Goal: Information Seeking & Learning: Check status

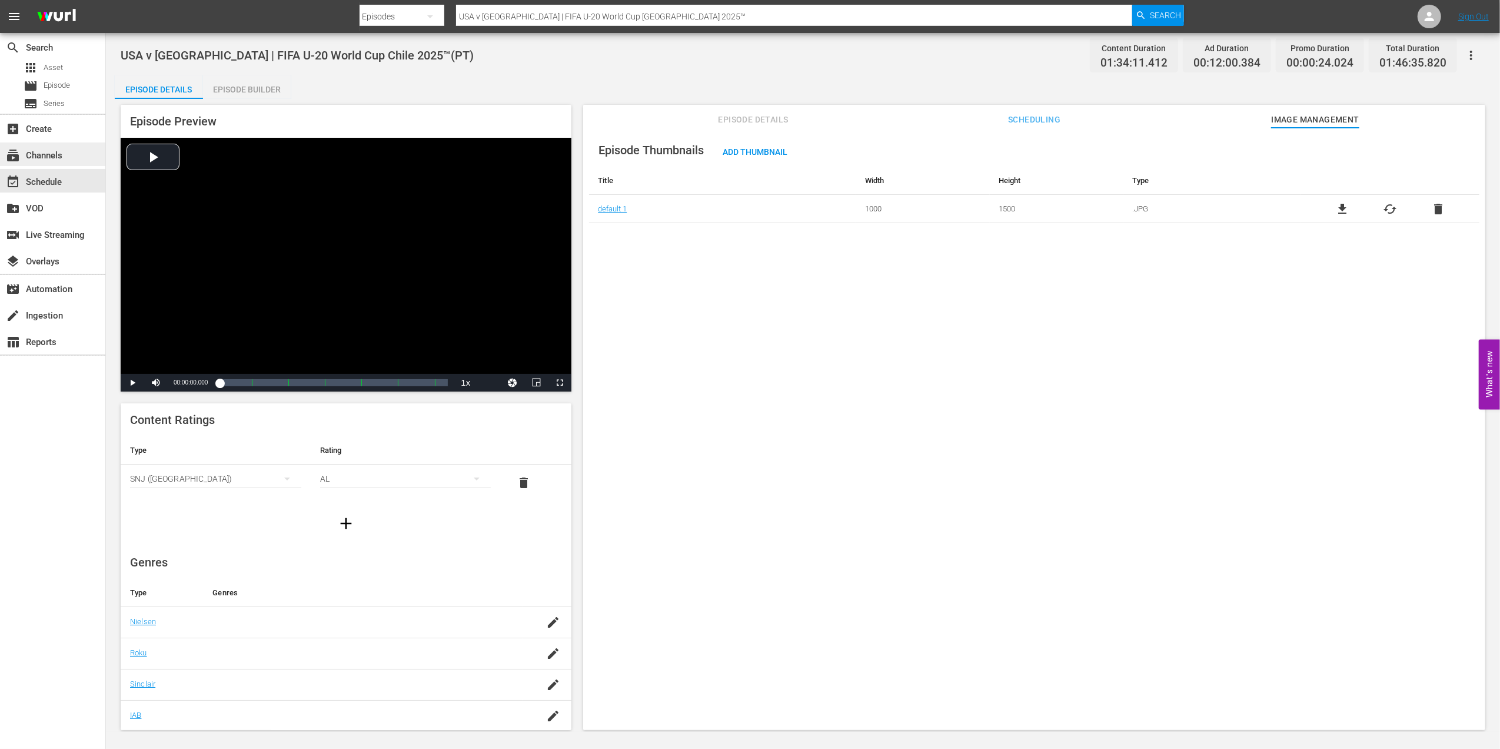
click at [52, 156] on div "subscriptions Channels" at bounding box center [33, 153] width 66 height 11
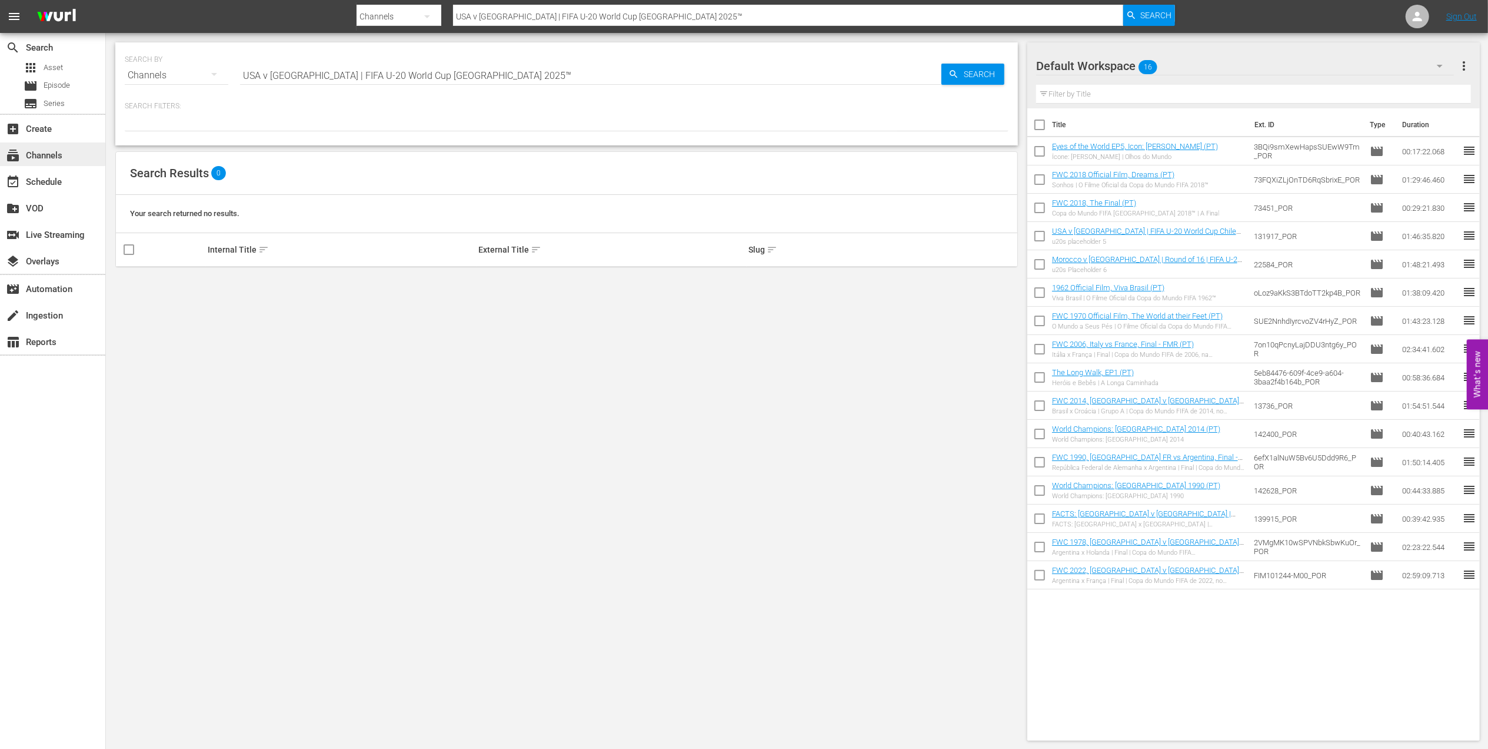
click at [71, 153] on div "subscriptions Channels" at bounding box center [52, 154] width 105 height 24
drag, startPoint x: 284, startPoint y: 71, endPoint x: 205, endPoint y: 71, distance: 78.3
click at [206, 71] on div "SEARCH BY Search By Channels Search ID, Title, Description, Keywords, or Catego…" at bounding box center [567, 68] width 884 height 42
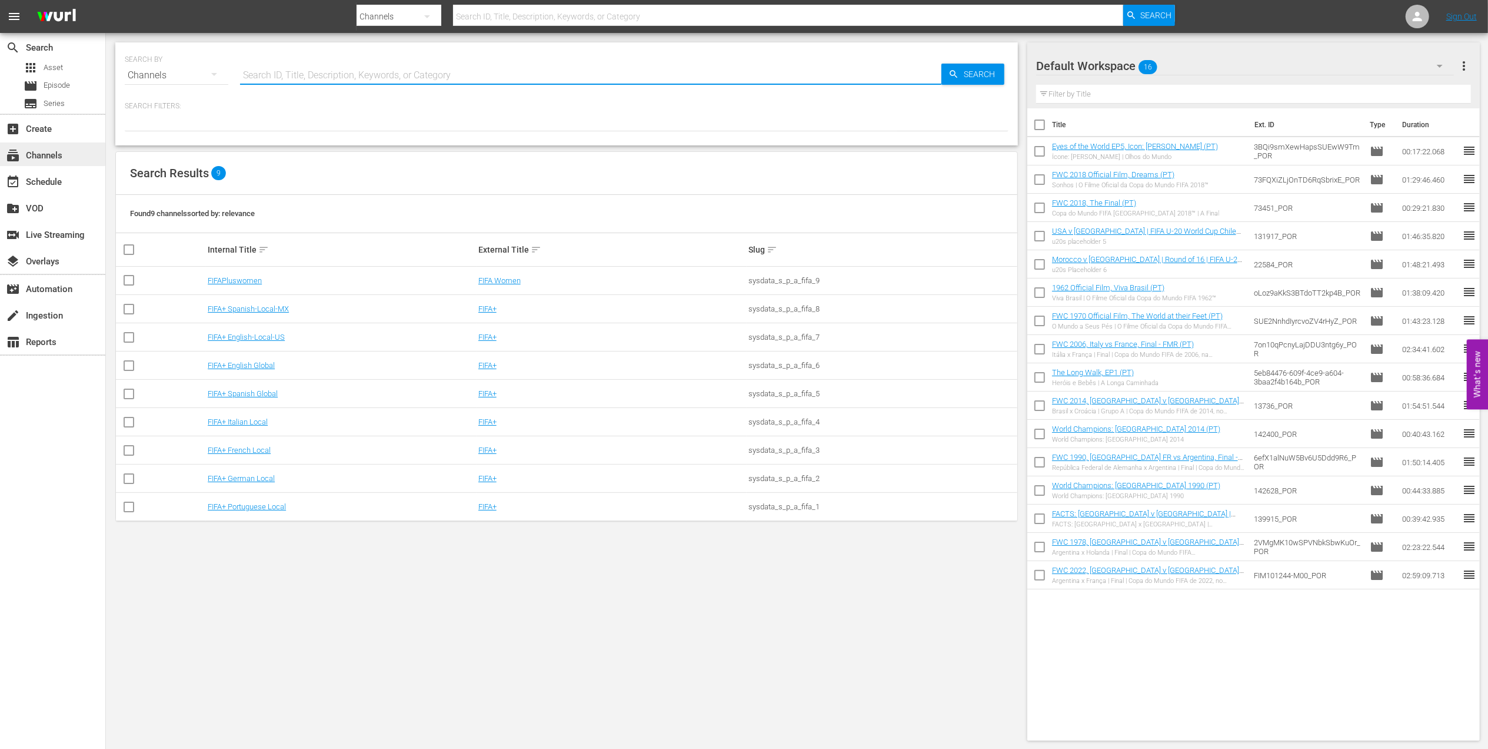
click at [54, 158] on div "subscriptions Channels" at bounding box center [33, 153] width 66 height 11
click at [253, 280] on link "FIFAPluswomen" at bounding box center [235, 280] width 54 height 9
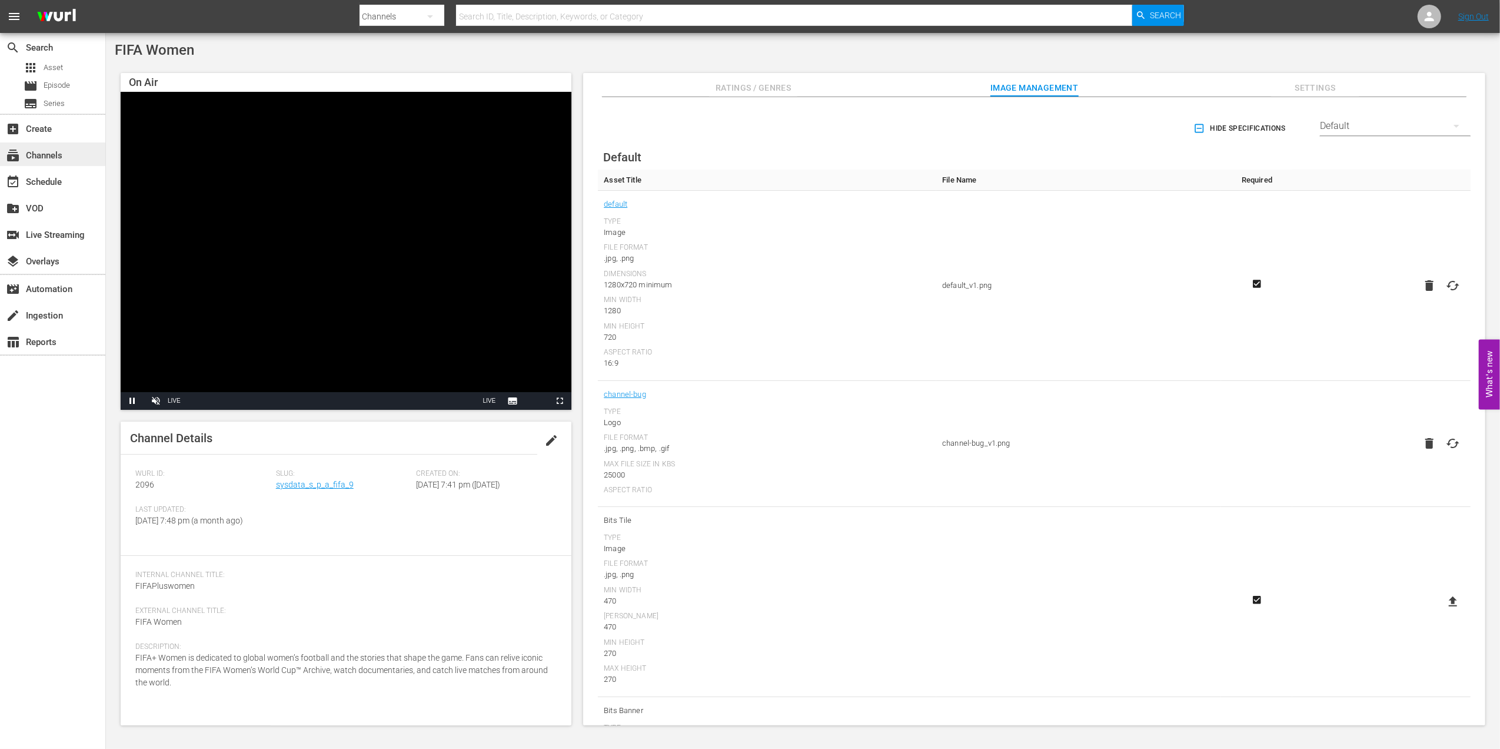
click at [62, 152] on div "subscriptions Channels" at bounding box center [33, 153] width 66 height 11
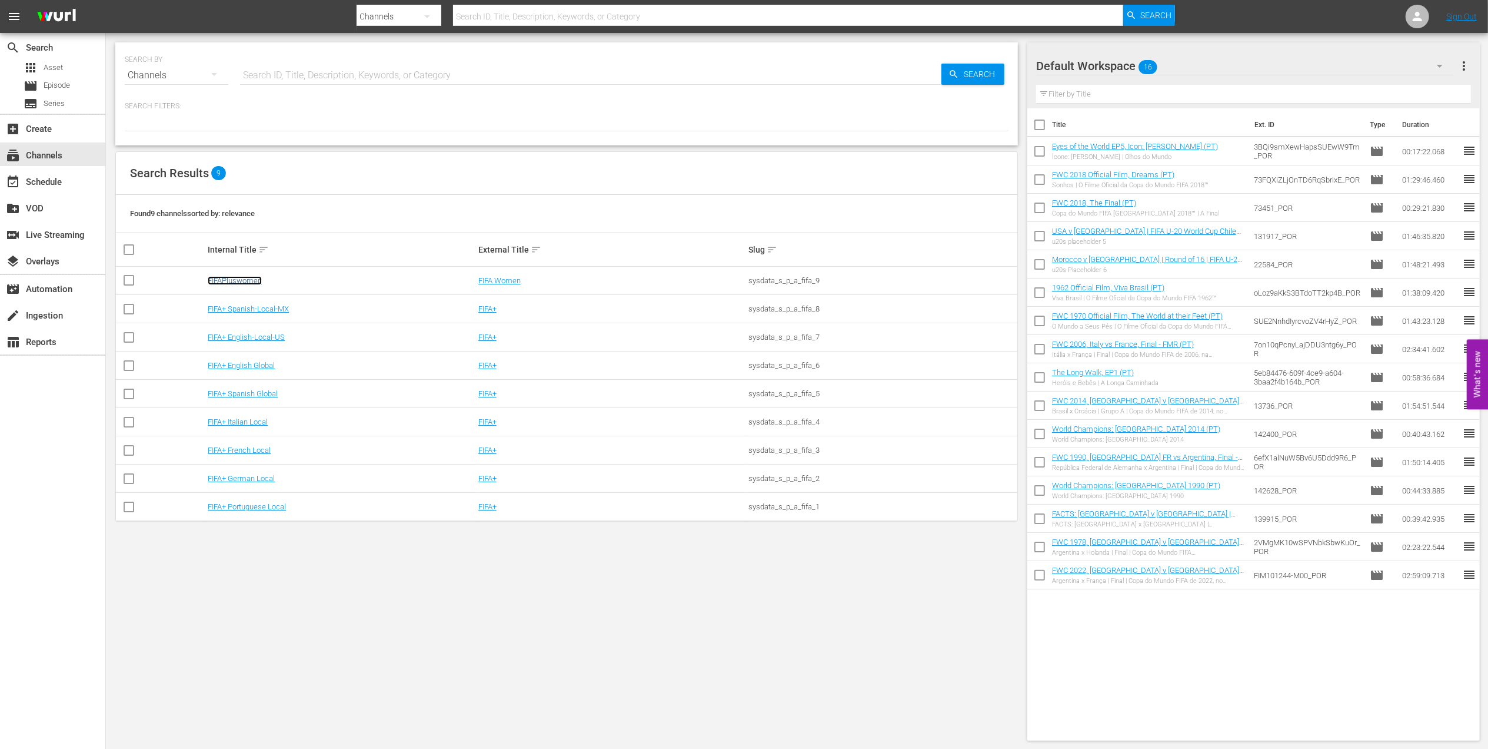
click at [222, 277] on link "FIFAPluswomen" at bounding box center [235, 280] width 54 height 9
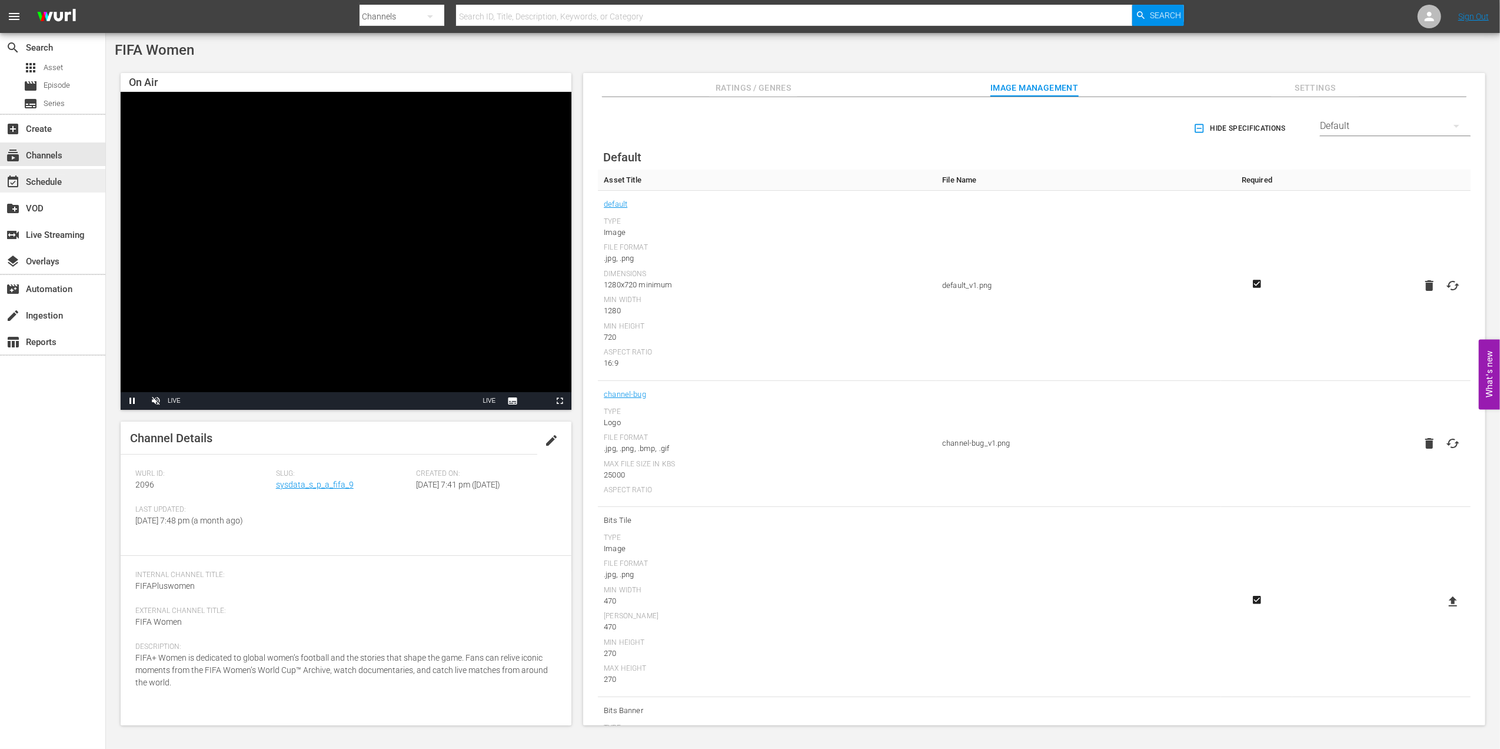
click at [59, 177] on div "event_available Schedule" at bounding box center [33, 180] width 66 height 11
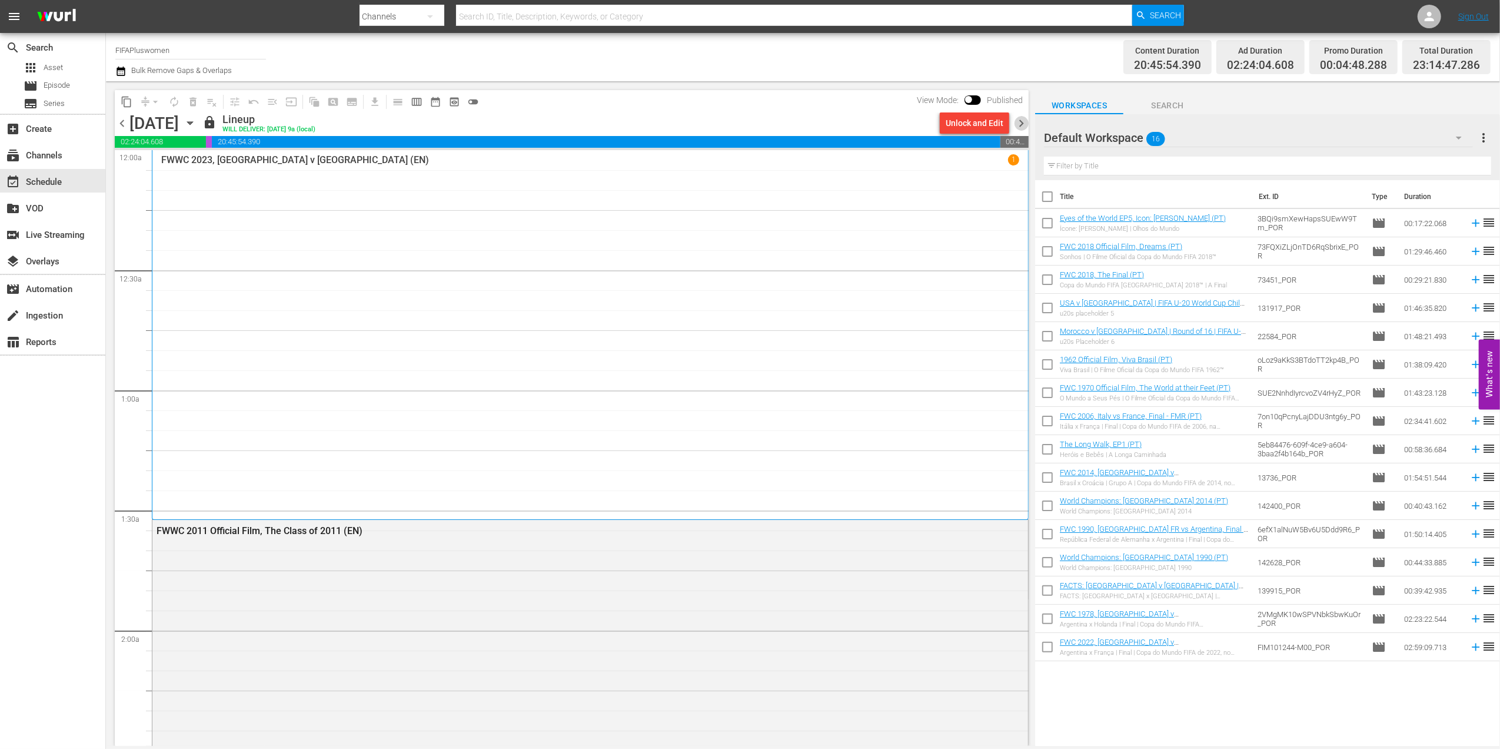
click at [1018, 122] on span "chevron_right" at bounding box center [1021, 123] width 15 height 15
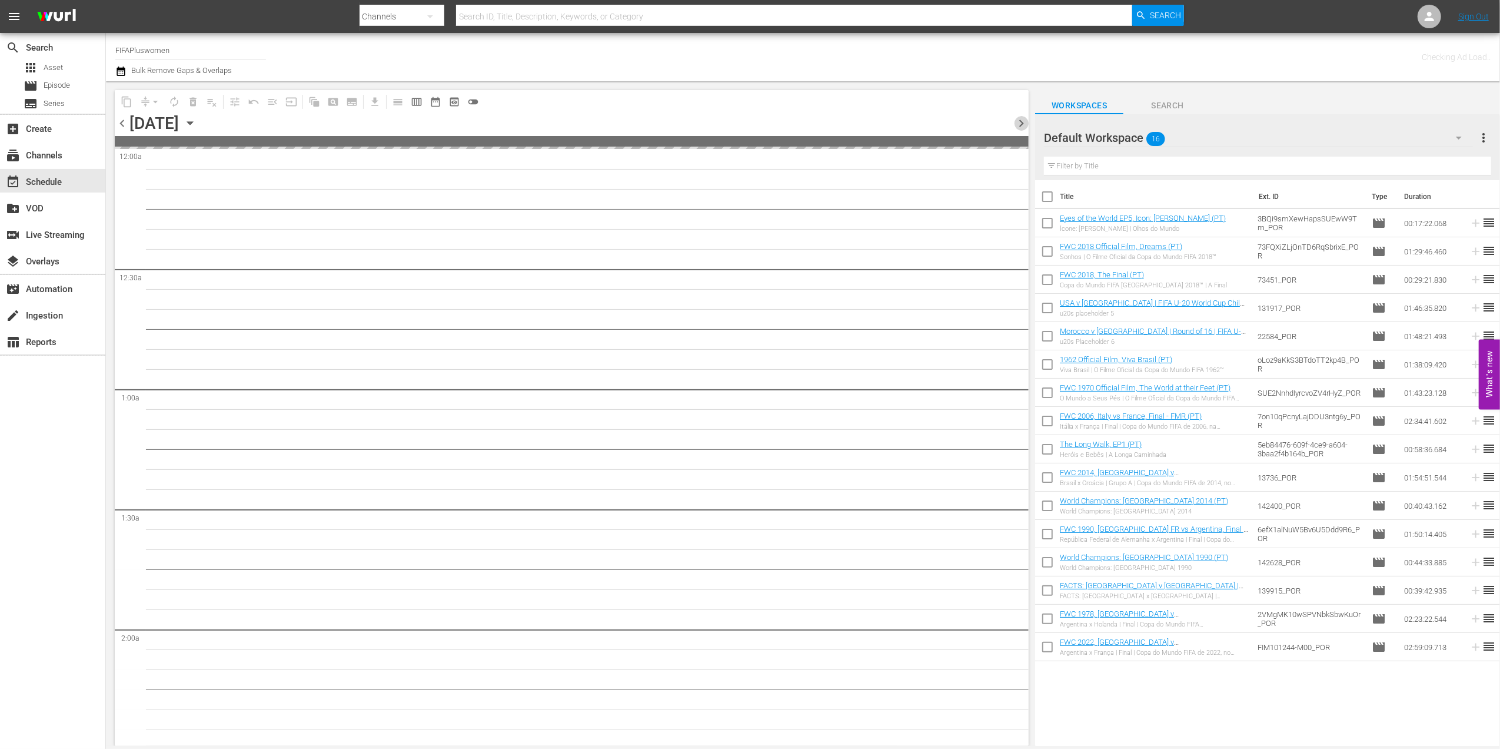
click at [1018, 122] on span "chevron_right" at bounding box center [1021, 123] width 15 height 15
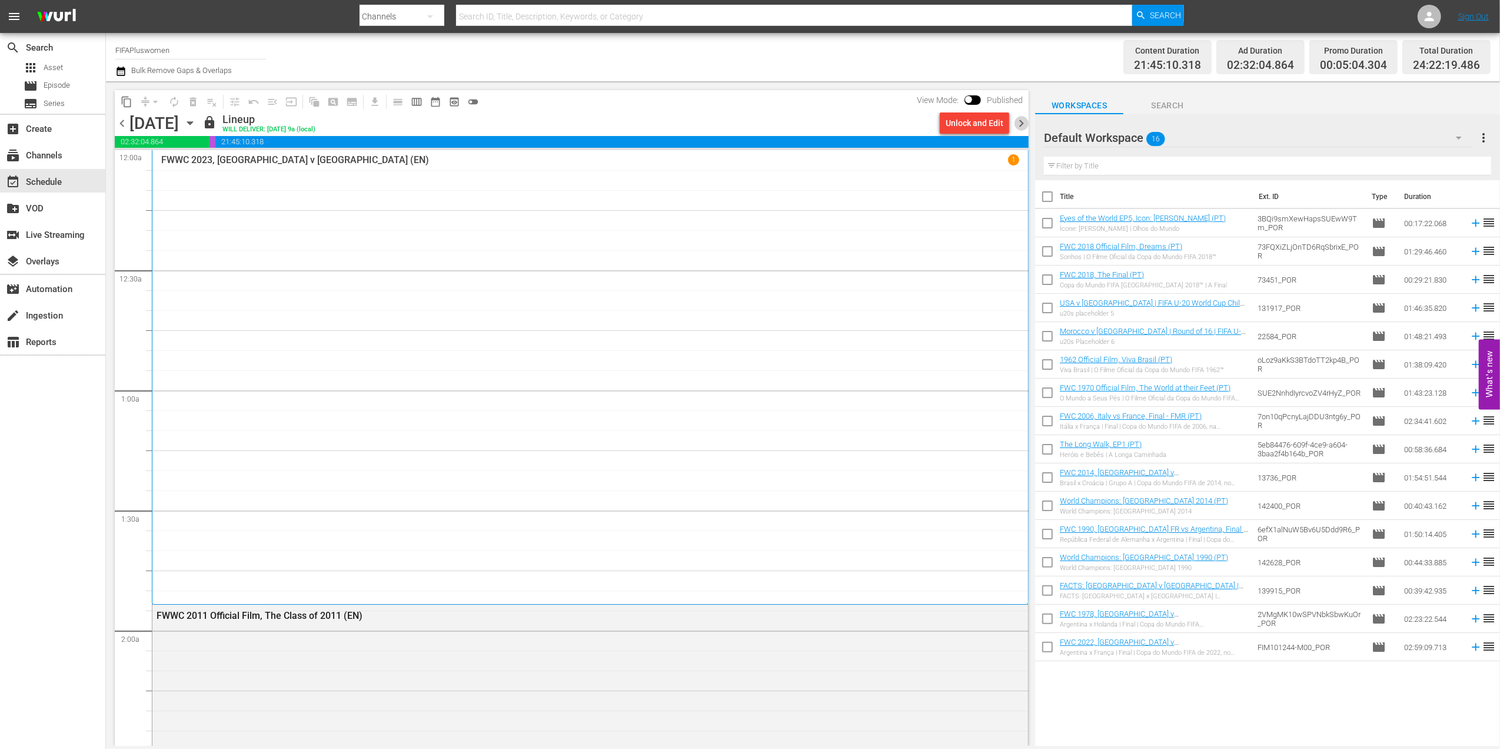
click at [1019, 122] on span "chevron_right" at bounding box center [1021, 123] width 15 height 15
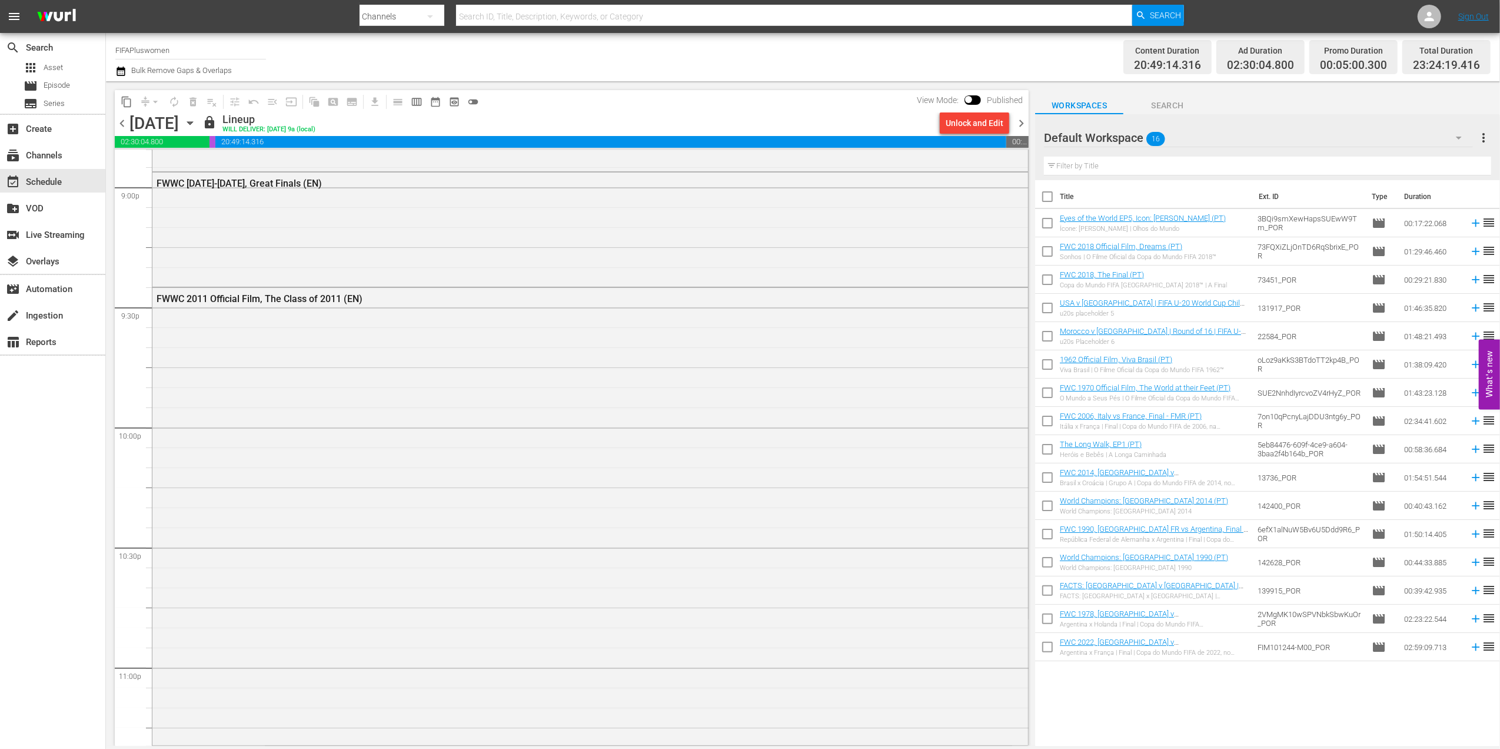
scroll to position [5567, 0]
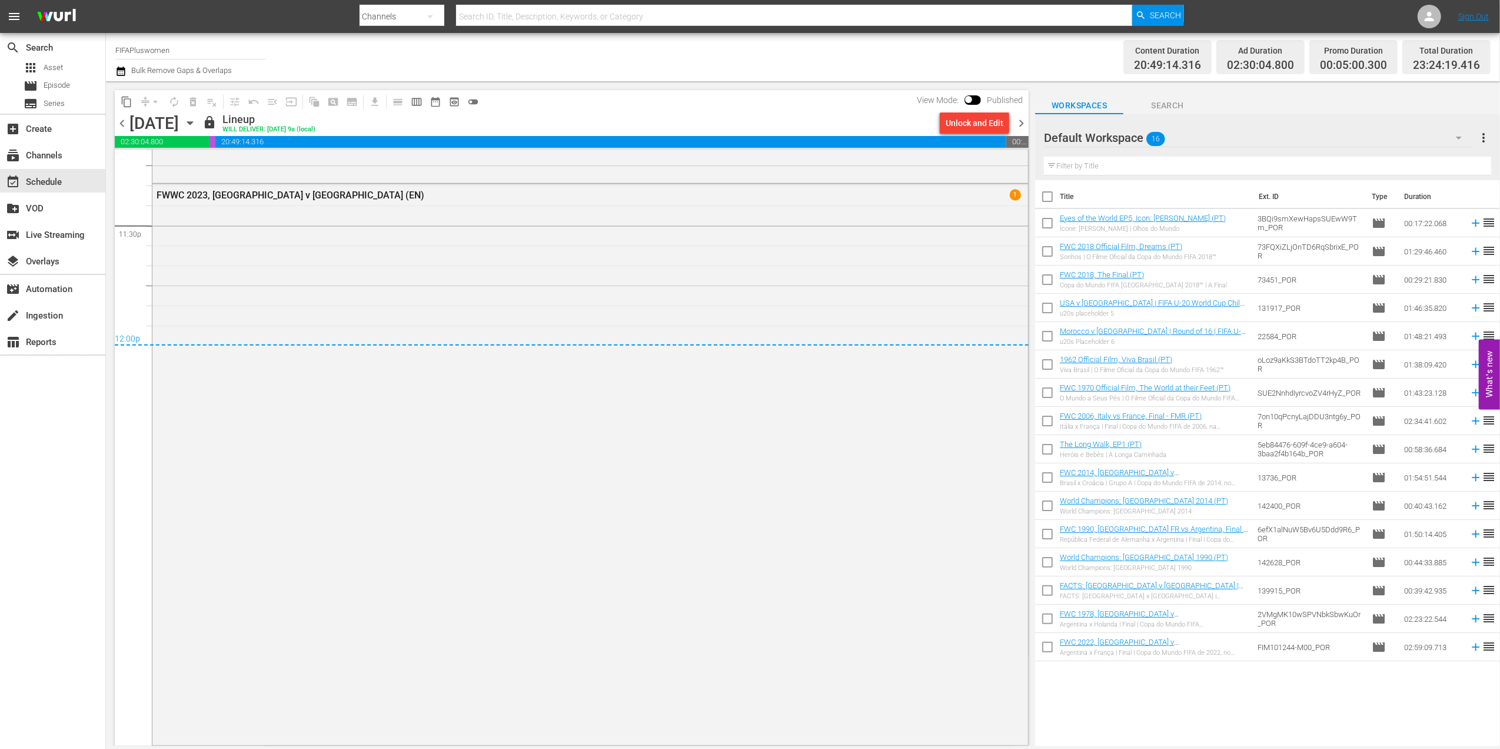
click at [1020, 124] on span "chevron_right" at bounding box center [1021, 123] width 15 height 15
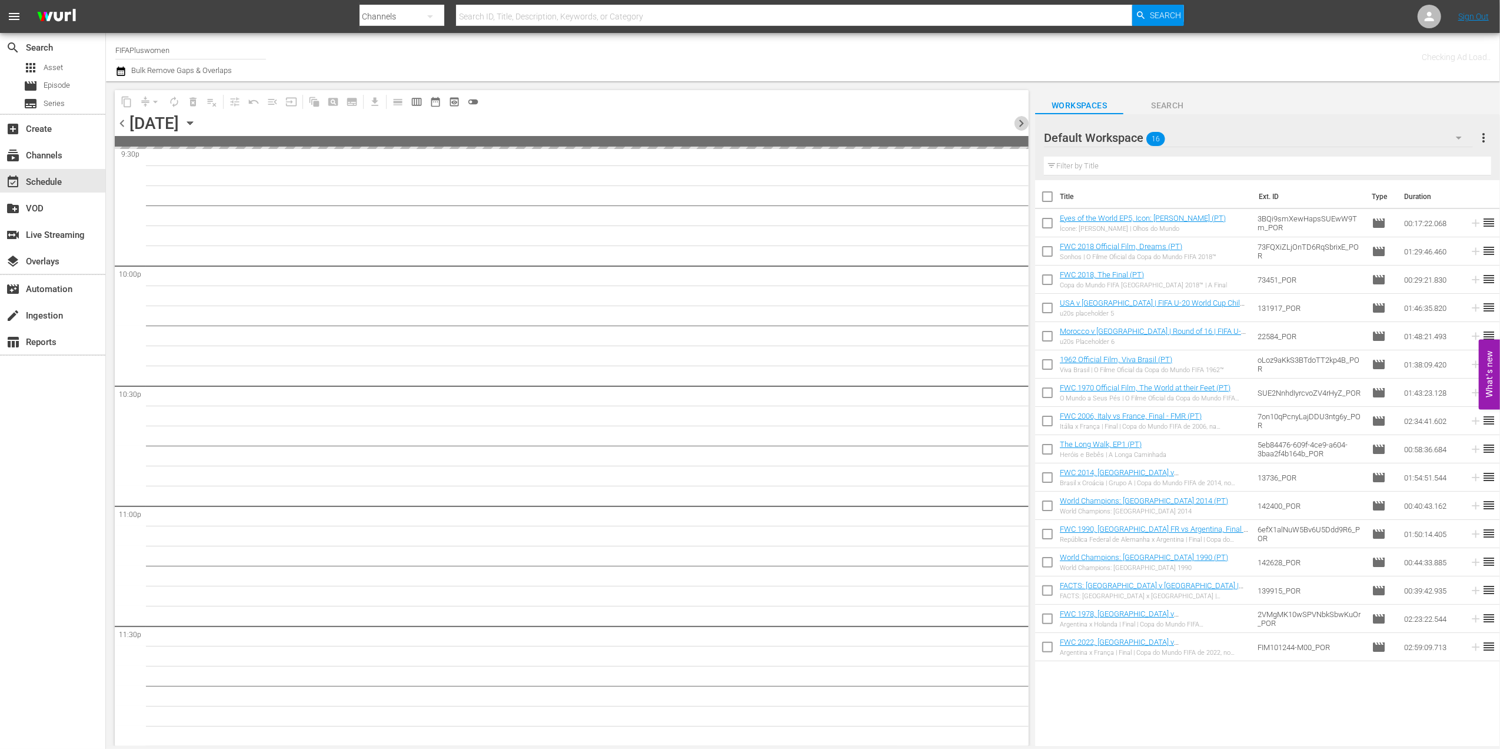
scroll to position [5166, 0]
click at [1020, 124] on span "chevron_right" at bounding box center [1021, 123] width 15 height 15
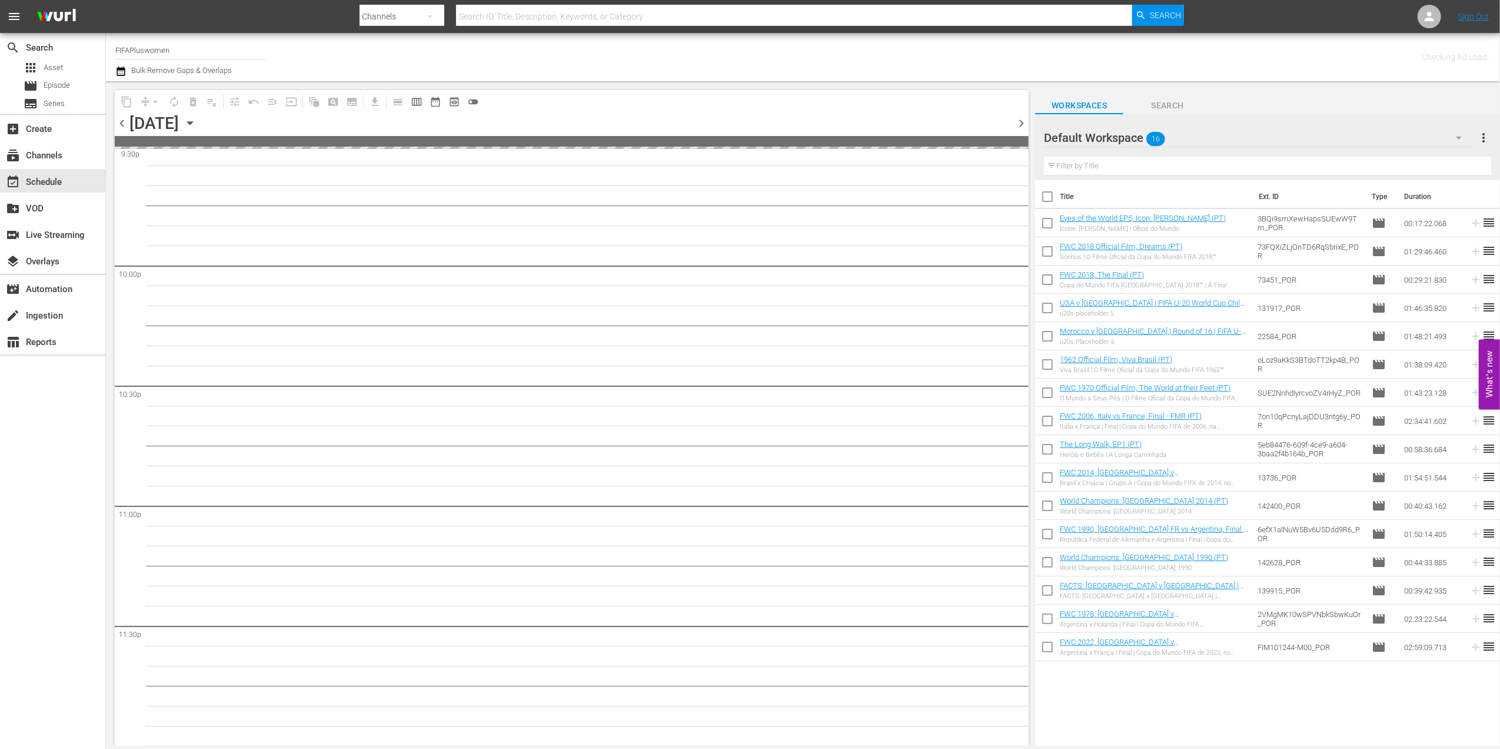
click at [1020, 124] on span "chevron_right" at bounding box center [1021, 123] width 15 height 15
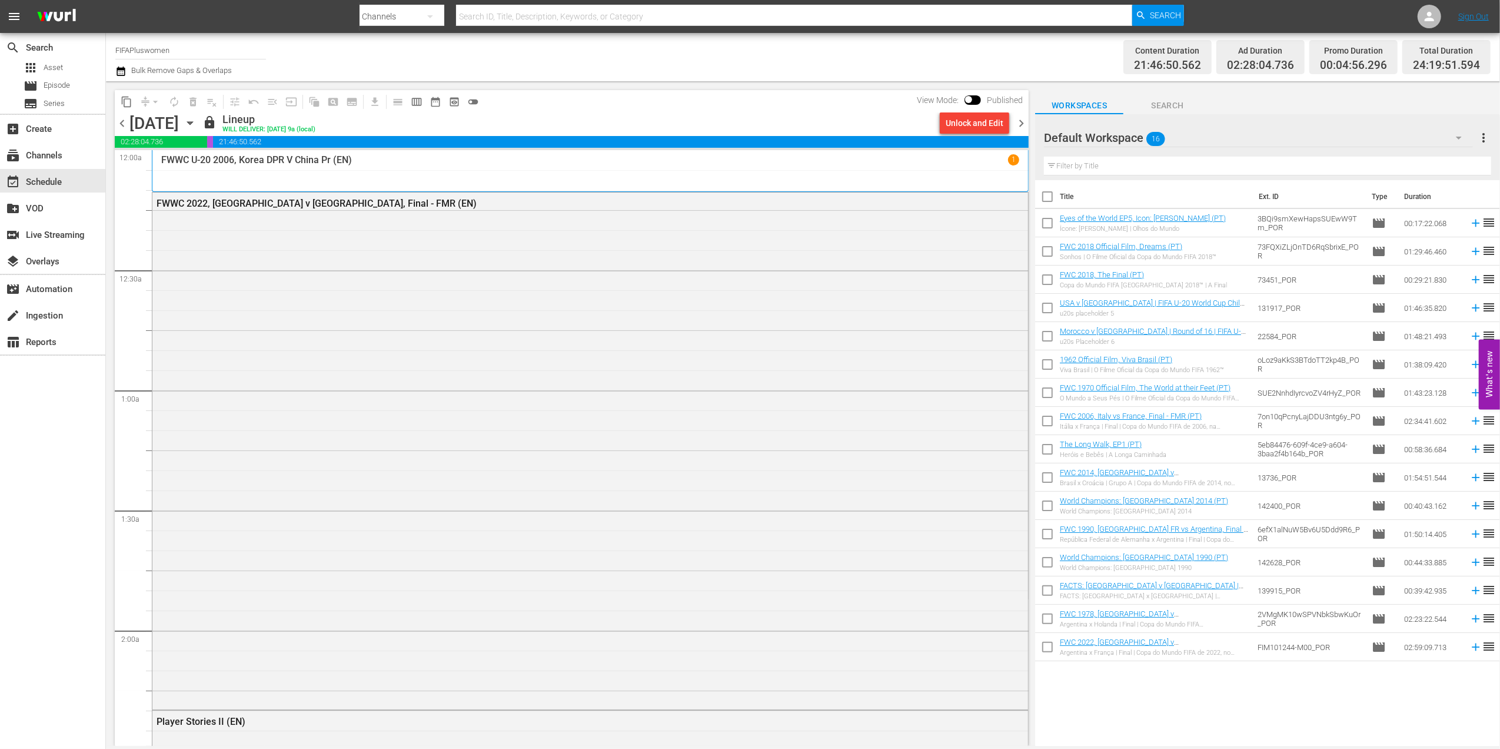
click at [121, 121] on span "chevron_left" at bounding box center [122, 123] width 15 height 15
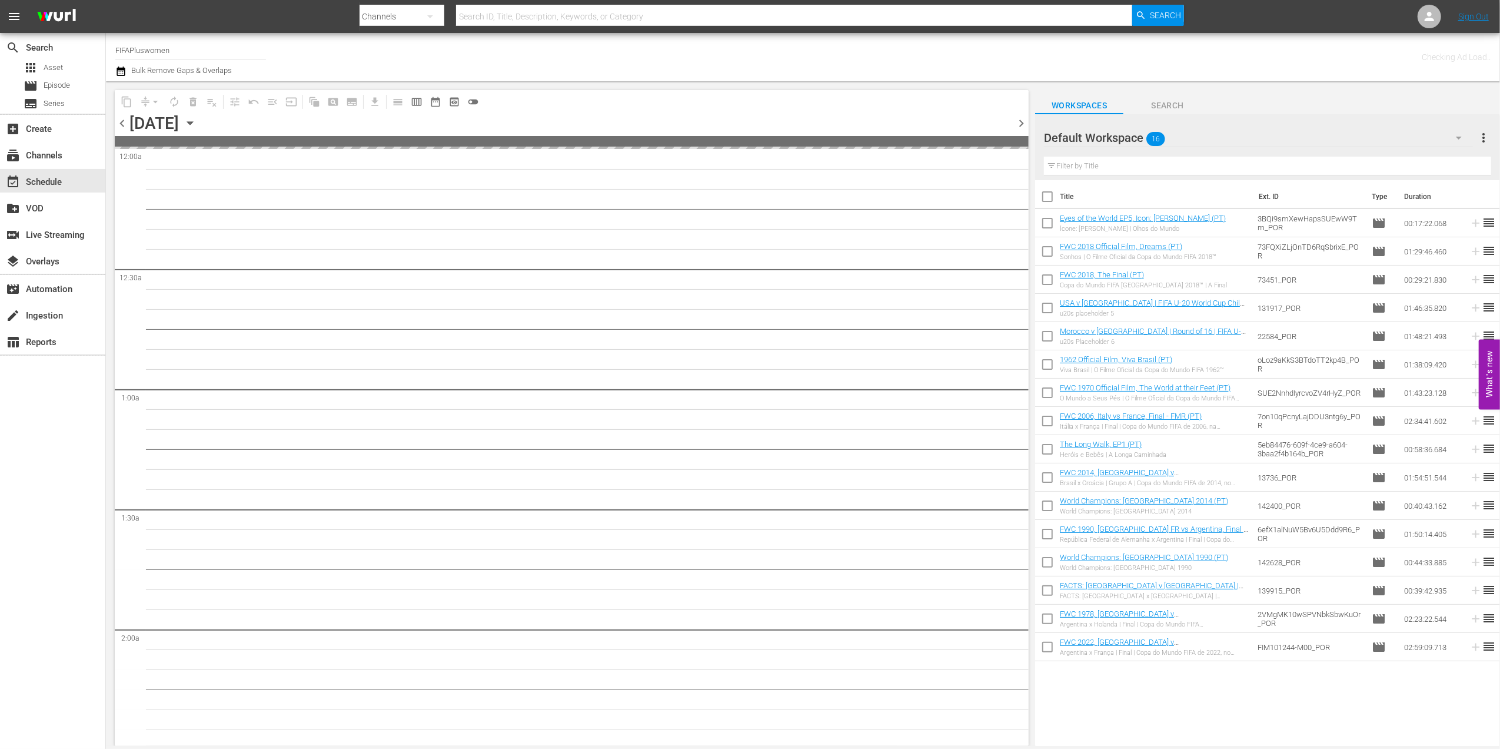
click at [121, 121] on span "chevron_left" at bounding box center [122, 123] width 15 height 15
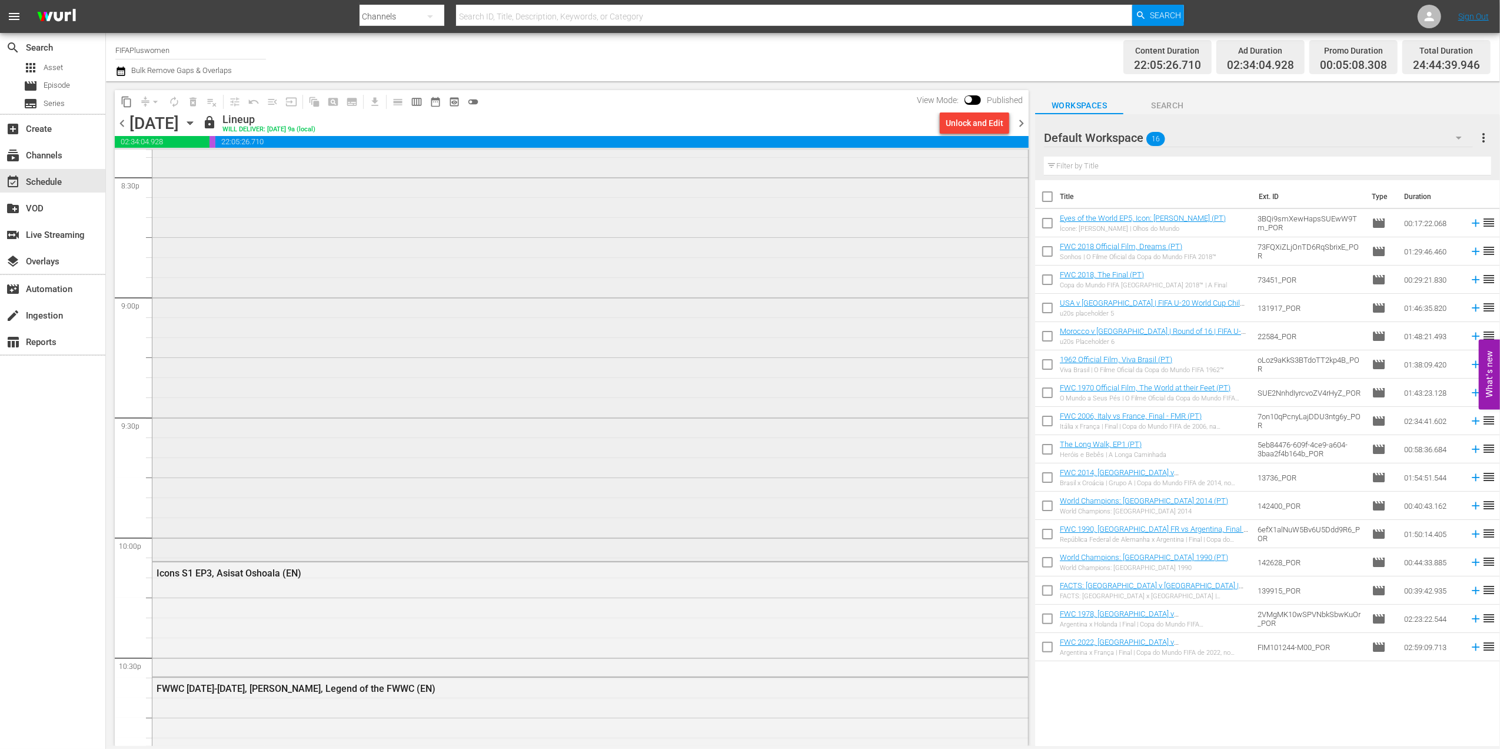
scroll to position [4904, 0]
click at [56, 157] on div "subscriptions Channels" at bounding box center [33, 153] width 66 height 11
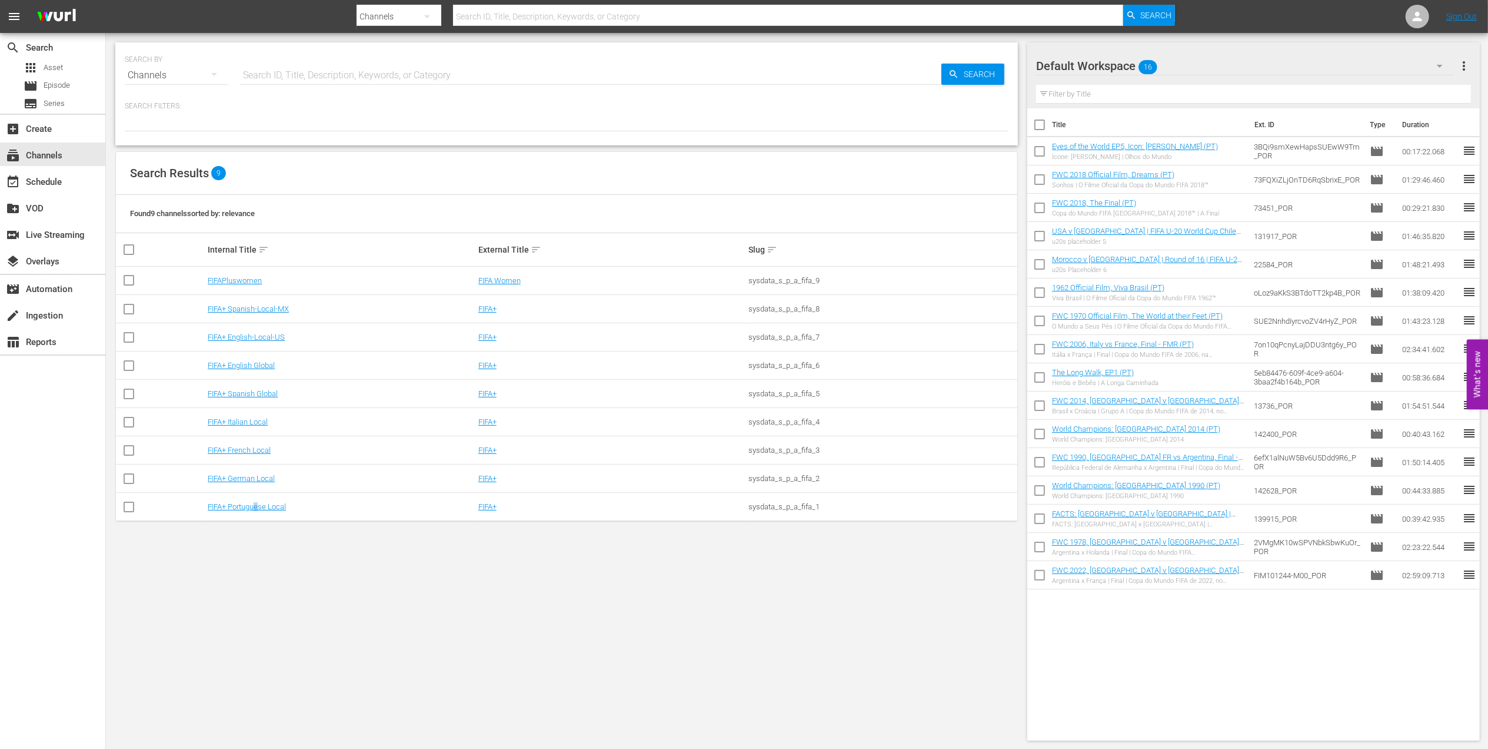
click at [258, 513] on td "FIFA+ Portuguese Local" at bounding box center [341, 507] width 271 height 28
drag, startPoint x: 258, startPoint y: 513, endPoint x: 264, endPoint y: 507, distance: 8.7
click at [264, 507] on link "FIFA+ Portuguese Local" at bounding box center [247, 506] width 78 height 9
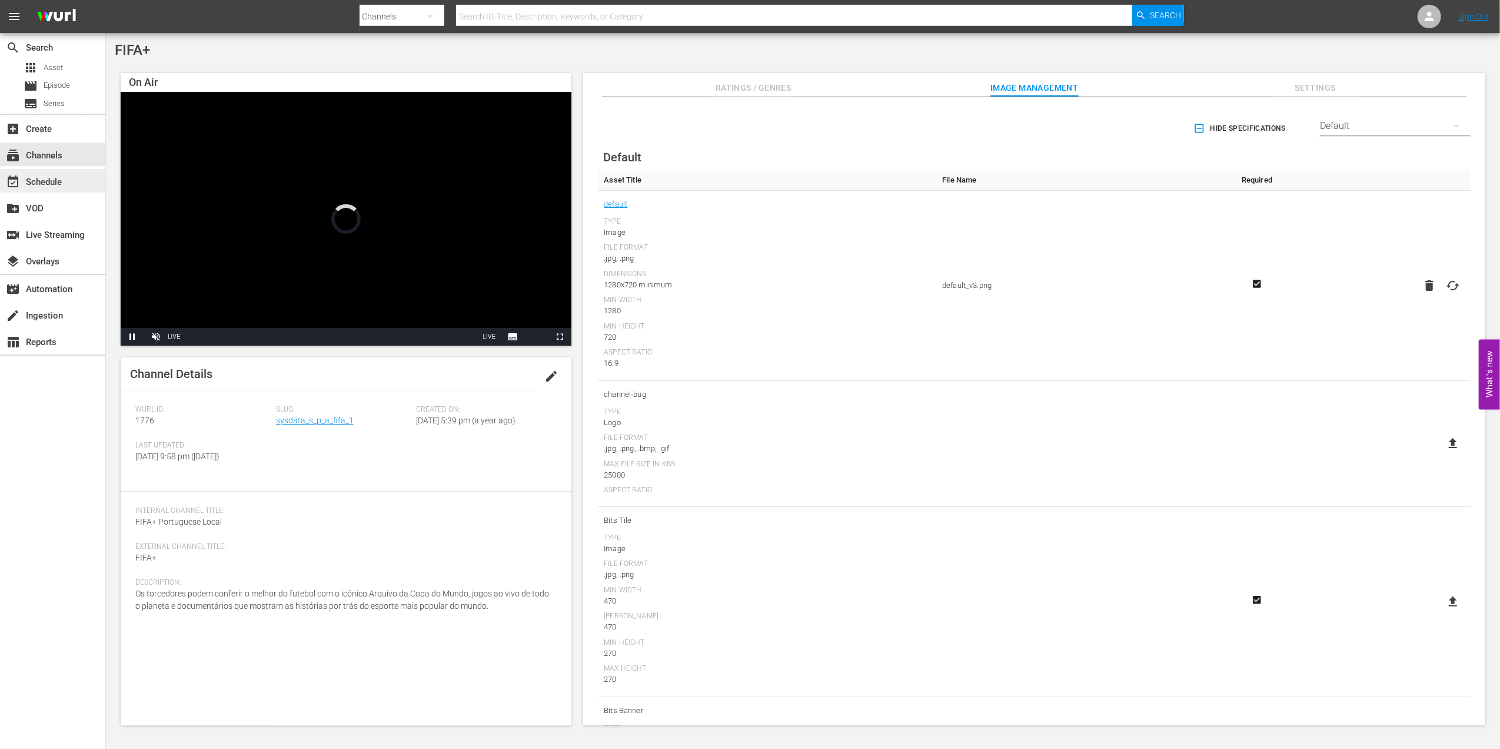
click at [33, 175] on div "event_available Schedule" at bounding box center [33, 180] width 66 height 11
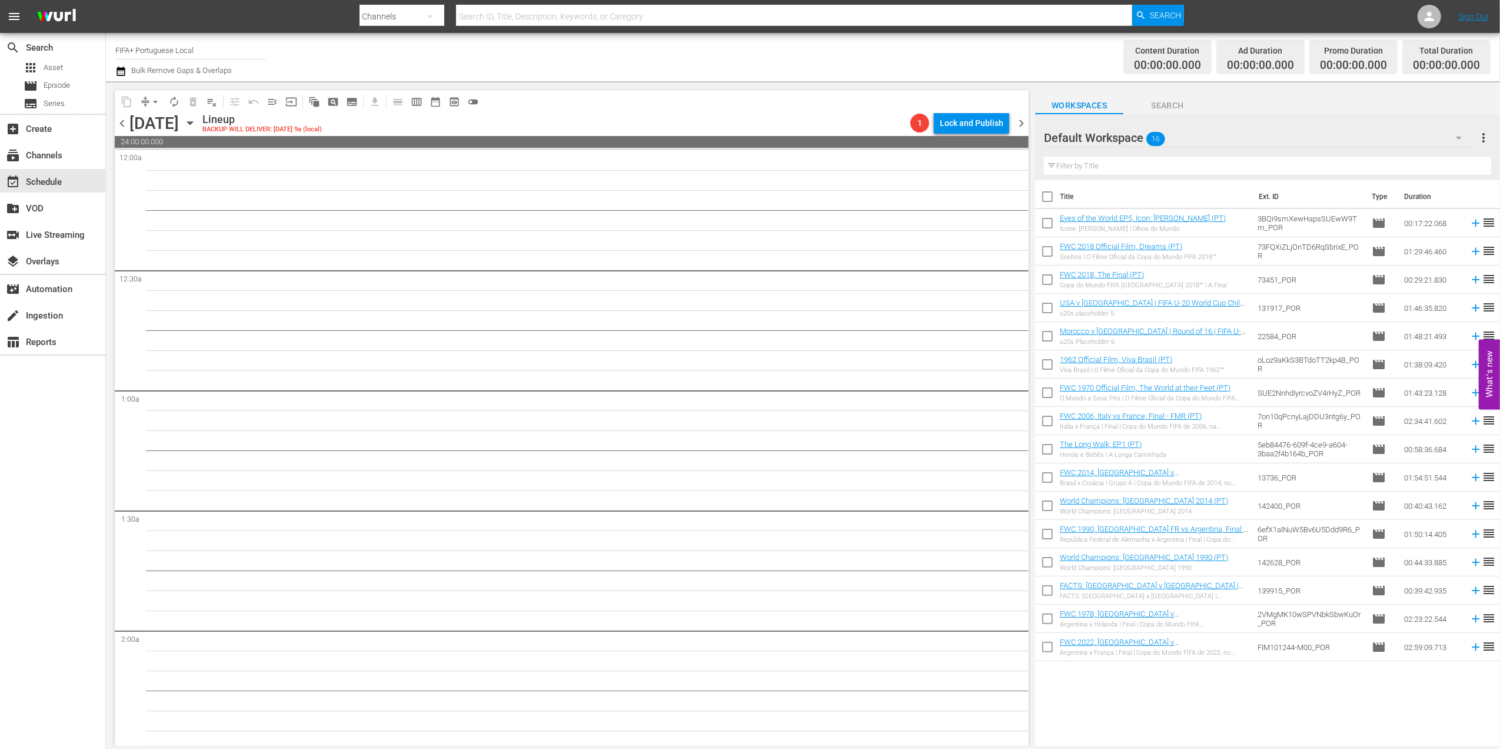
click at [121, 121] on span "chevron_left" at bounding box center [122, 123] width 15 height 15
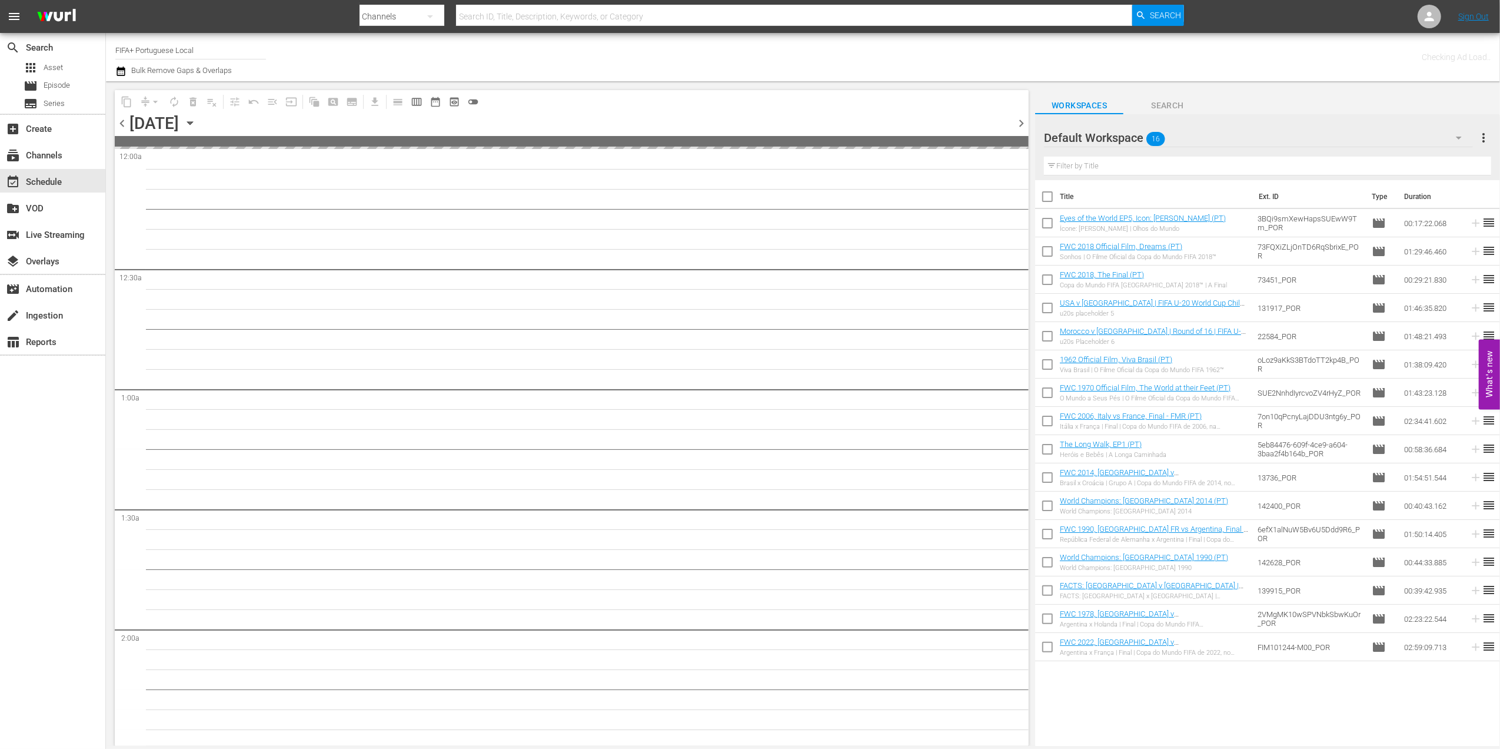
click at [121, 121] on span "chevron_left" at bounding box center [122, 123] width 15 height 15
click at [121, 120] on span "chevron_left" at bounding box center [122, 123] width 15 height 15
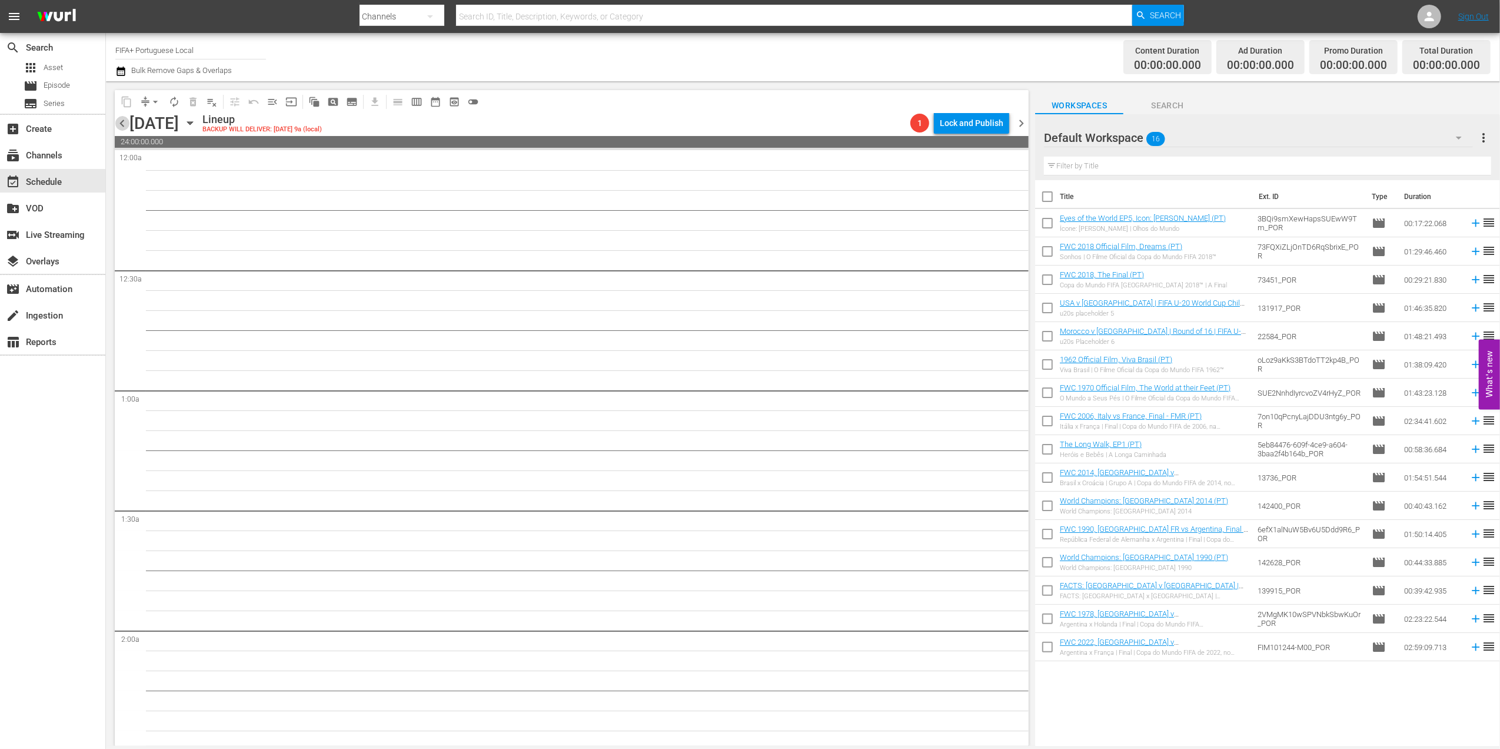
click at [123, 121] on span "chevron_left" at bounding box center [122, 123] width 15 height 15
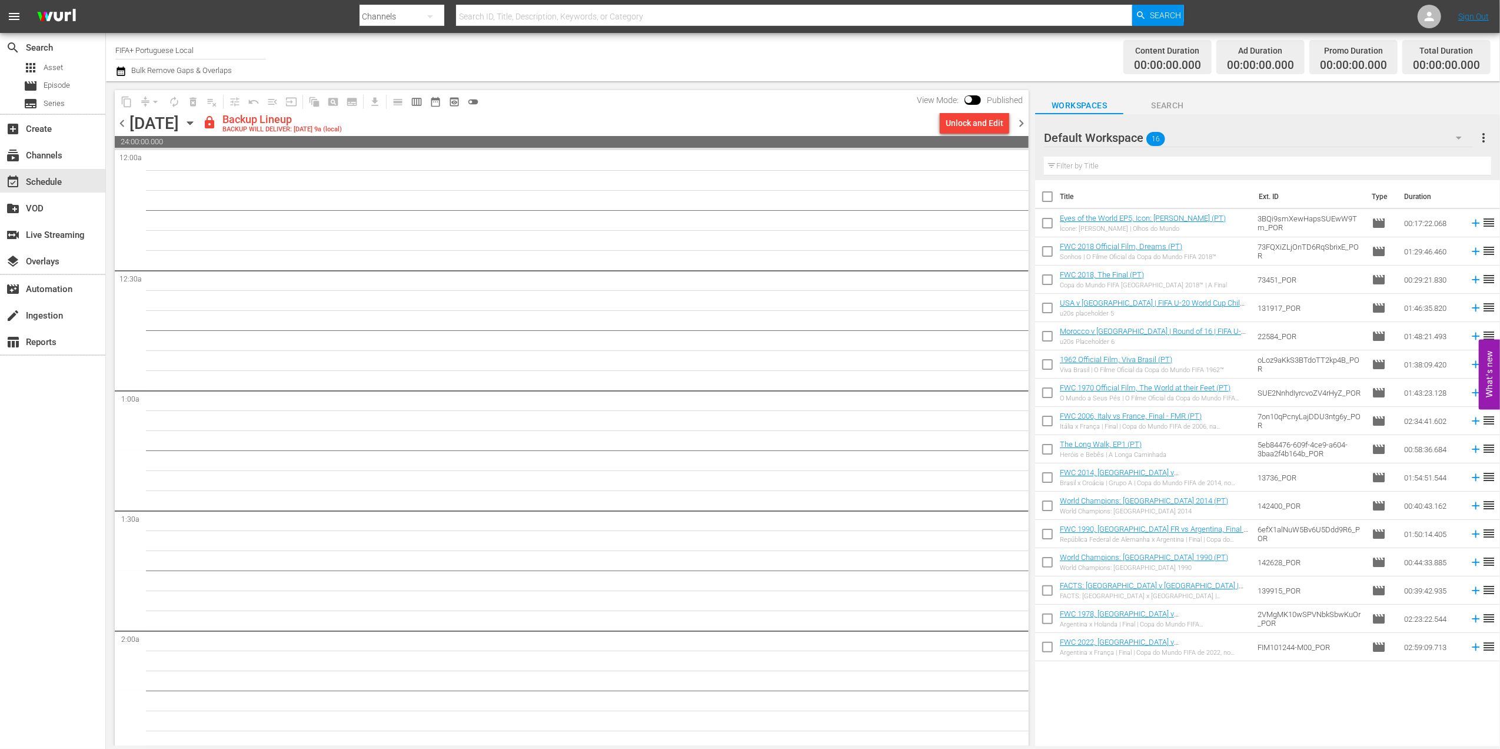
click at [124, 127] on span "chevron_left" at bounding box center [122, 123] width 15 height 15
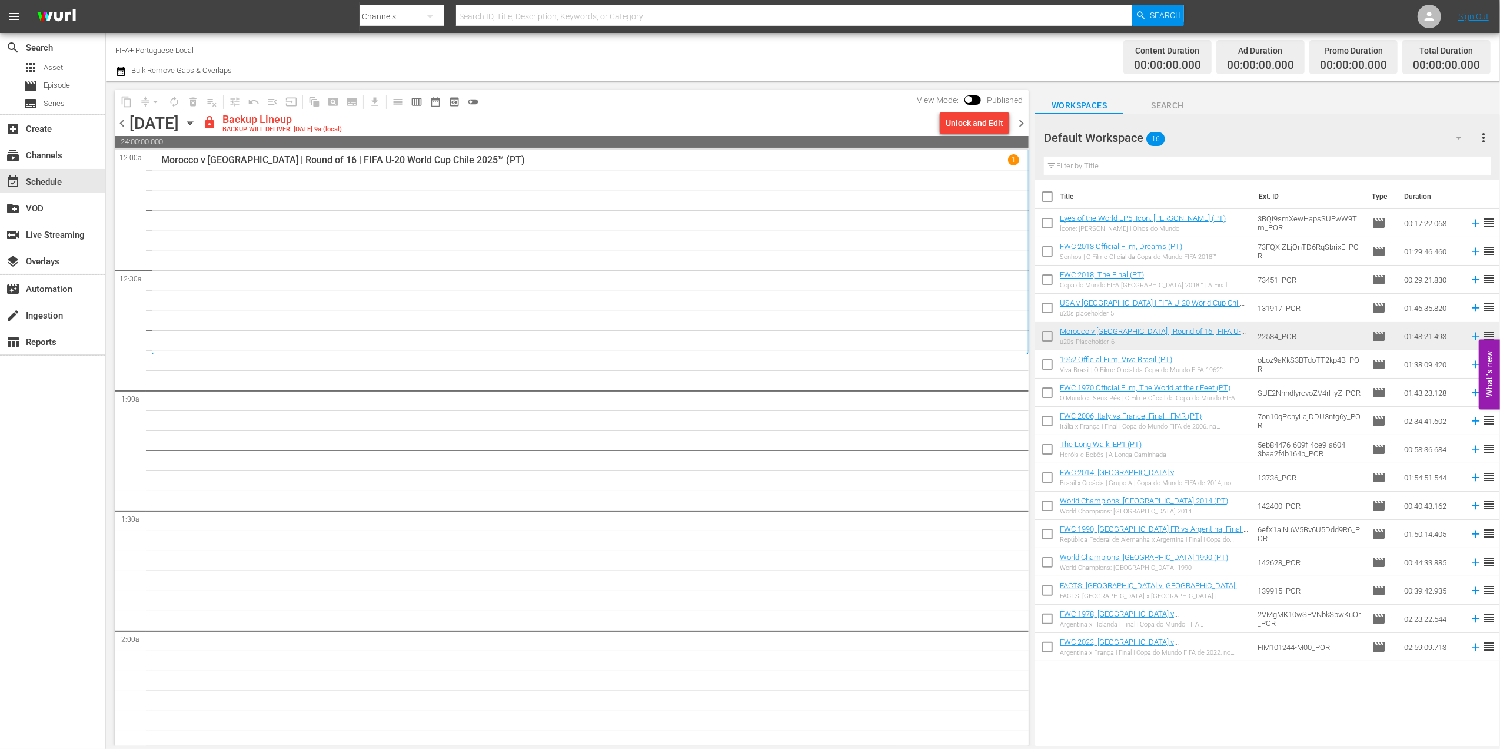
click at [125, 122] on span "chevron_left" at bounding box center [122, 123] width 15 height 15
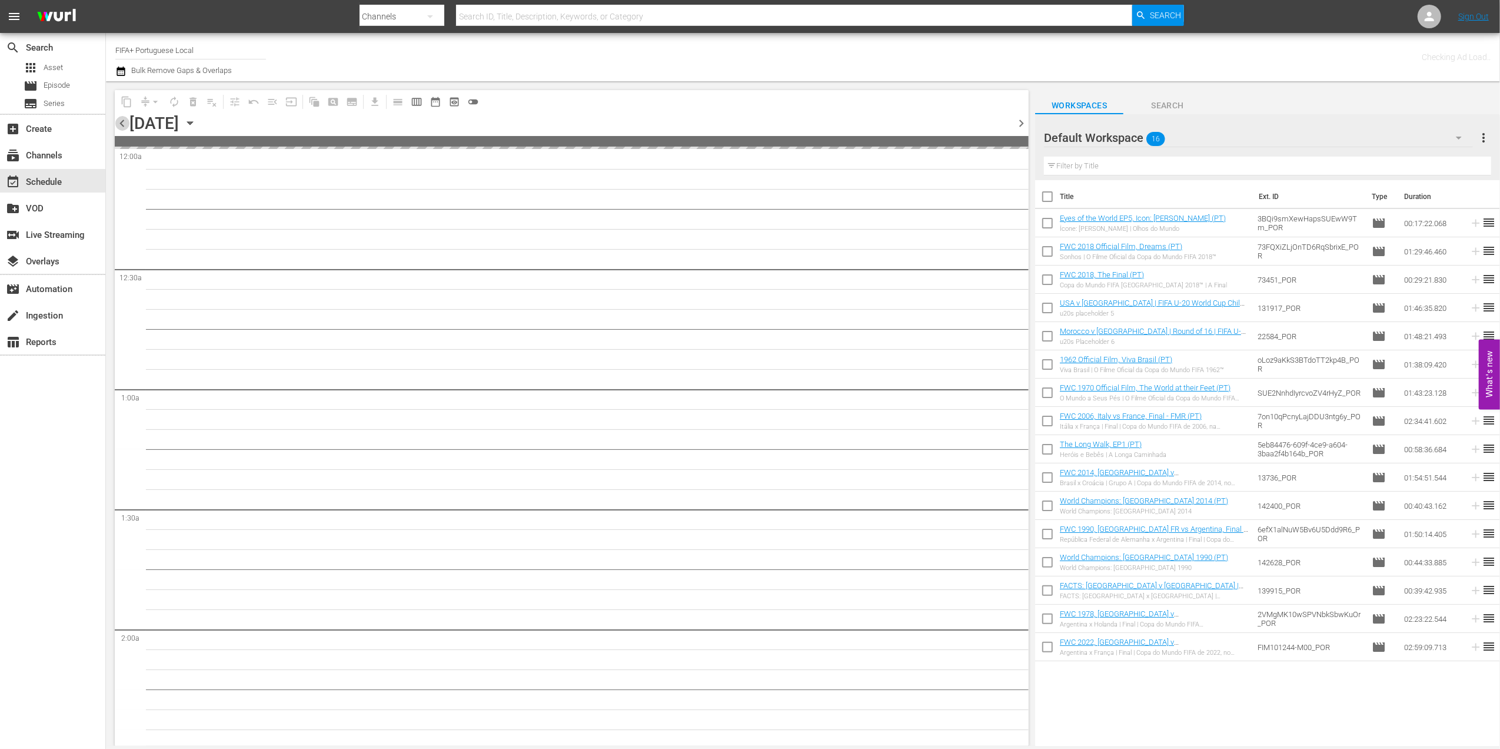
click at [125, 122] on span "chevron_left" at bounding box center [122, 123] width 15 height 15
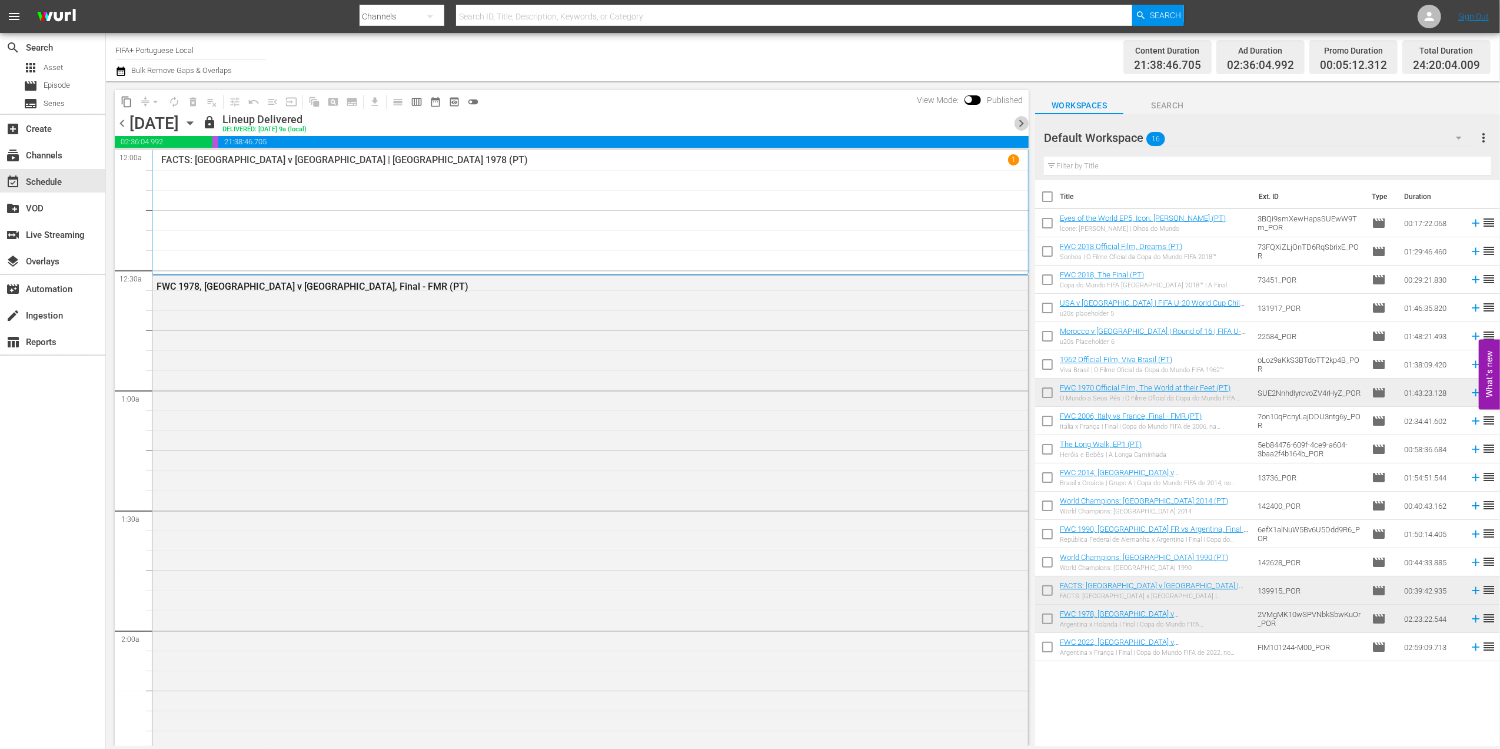
click at [1025, 122] on span "chevron_right" at bounding box center [1021, 123] width 15 height 15
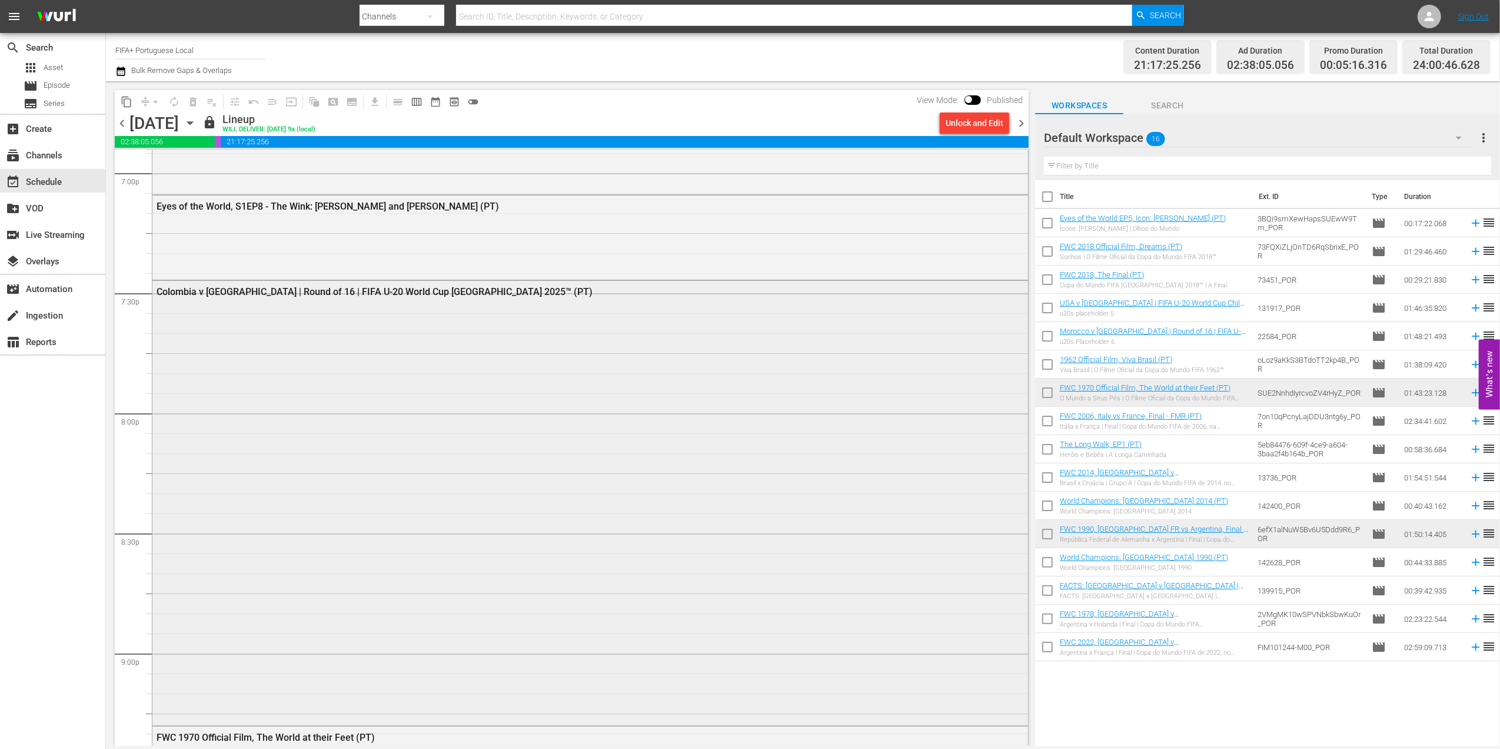
scroll to position [4539, 0]
click at [1025, 122] on span "chevron_right" at bounding box center [1021, 123] width 15 height 15
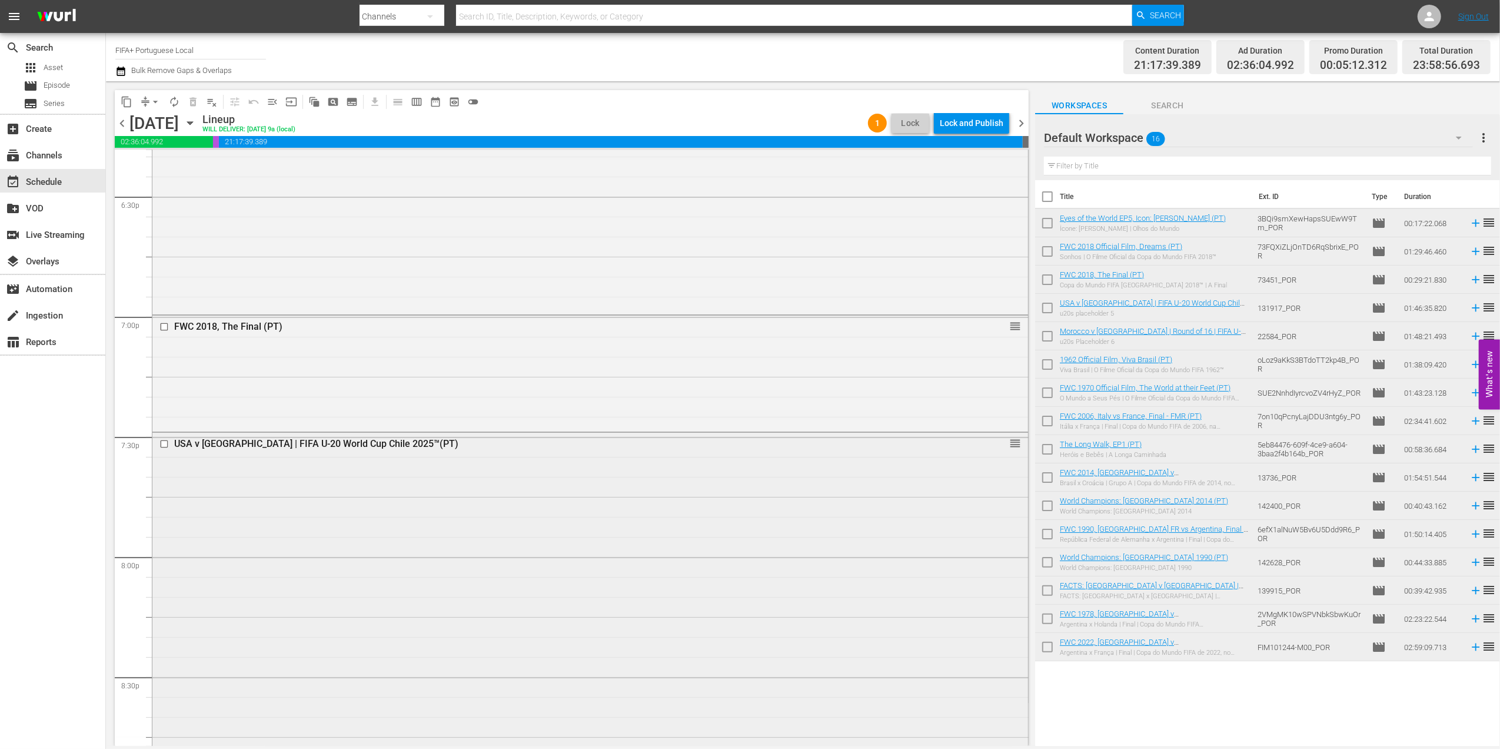
scroll to position [4384, 0]
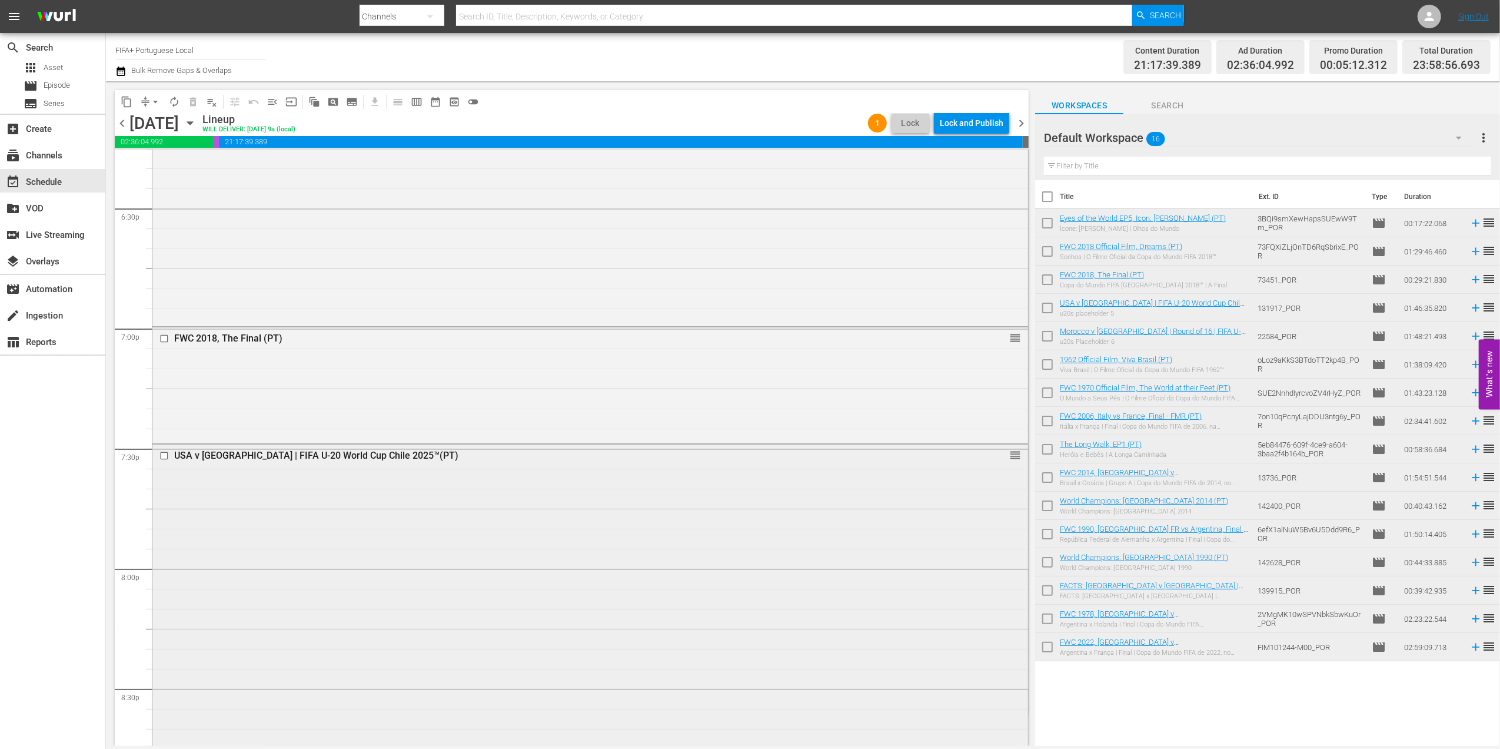
click at [291, 450] on div "USA v [GEOGRAPHIC_DATA] | FIFA U-20 World Cup Chile 2025™(PT)" at bounding box center [567, 455] width 787 height 11
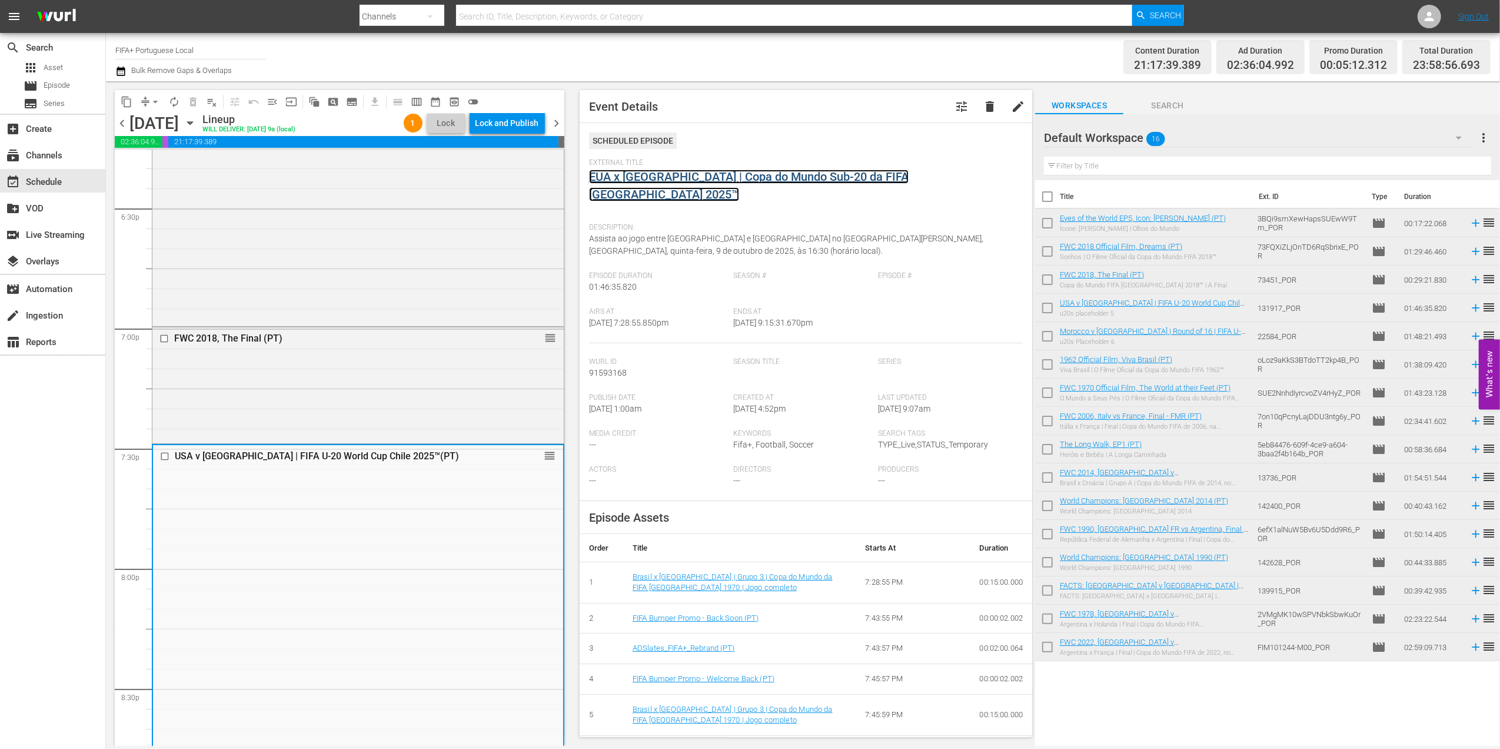
click at [637, 180] on link "EUA x [GEOGRAPHIC_DATA] | Copa do Mundo Sub-20 da FIFA [GEOGRAPHIC_DATA] 2025™" at bounding box center [749, 185] width 320 height 32
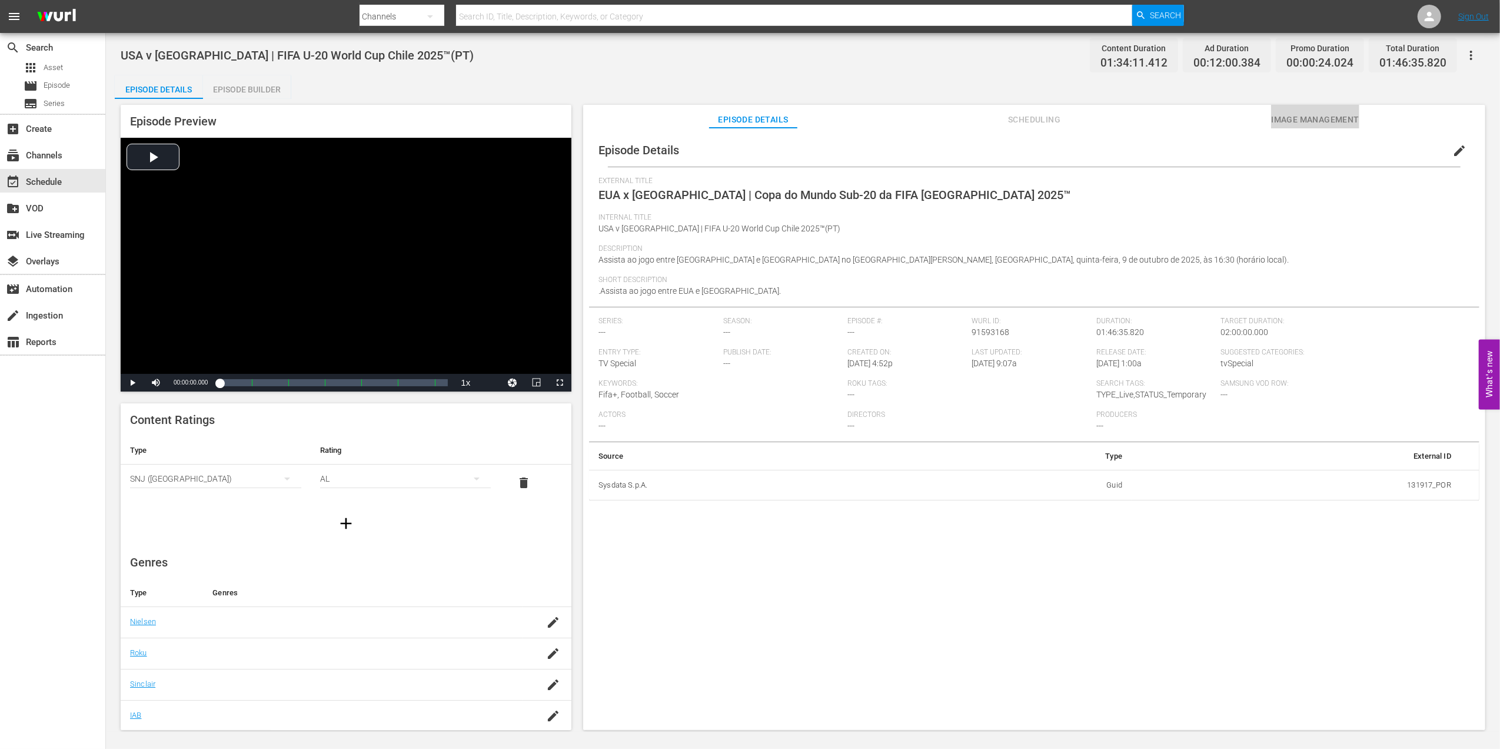
click at [1321, 117] on span "Image Management" at bounding box center [1315, 119] width 88 height 15
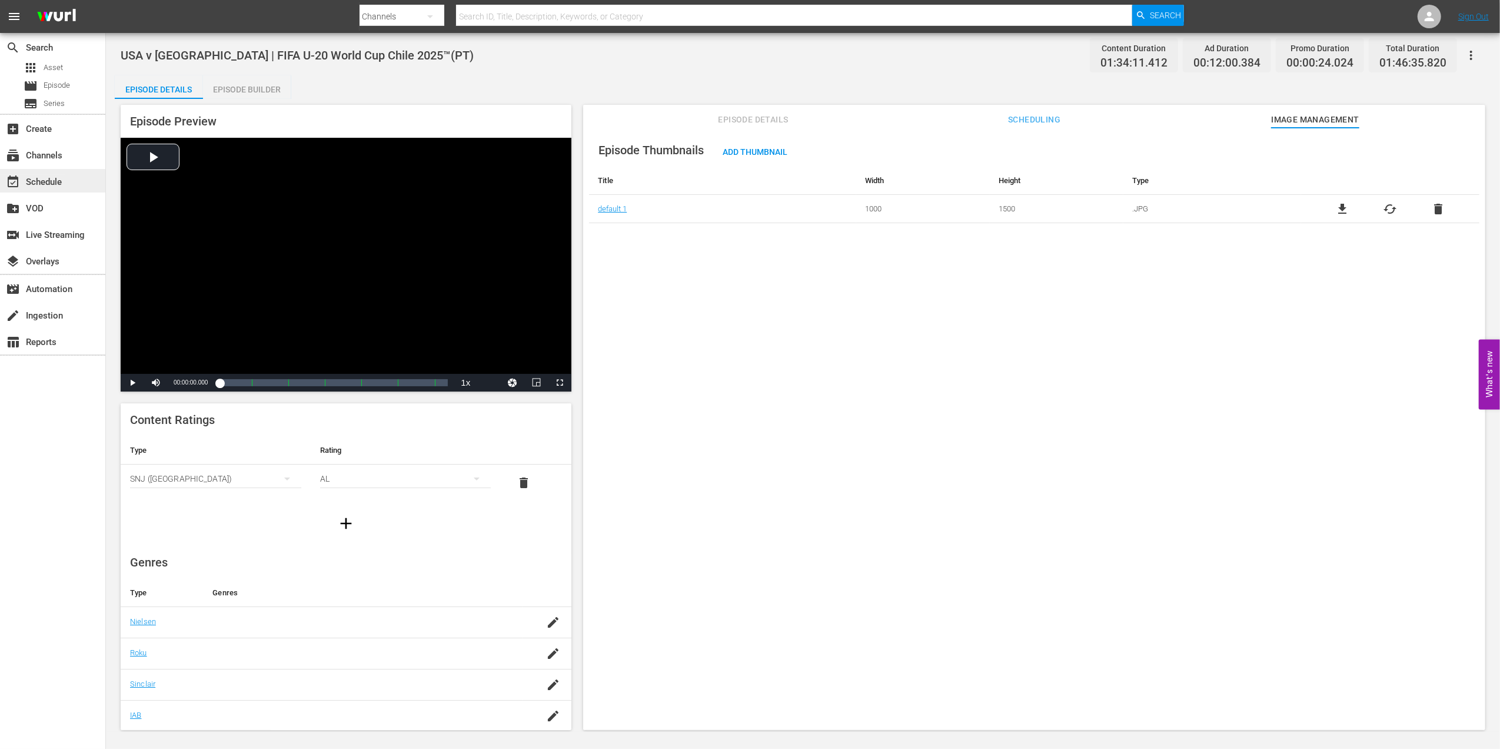
click at [59, 178] on div "event_available Schedule" at bounding box center [33, 180] width 66 height 11
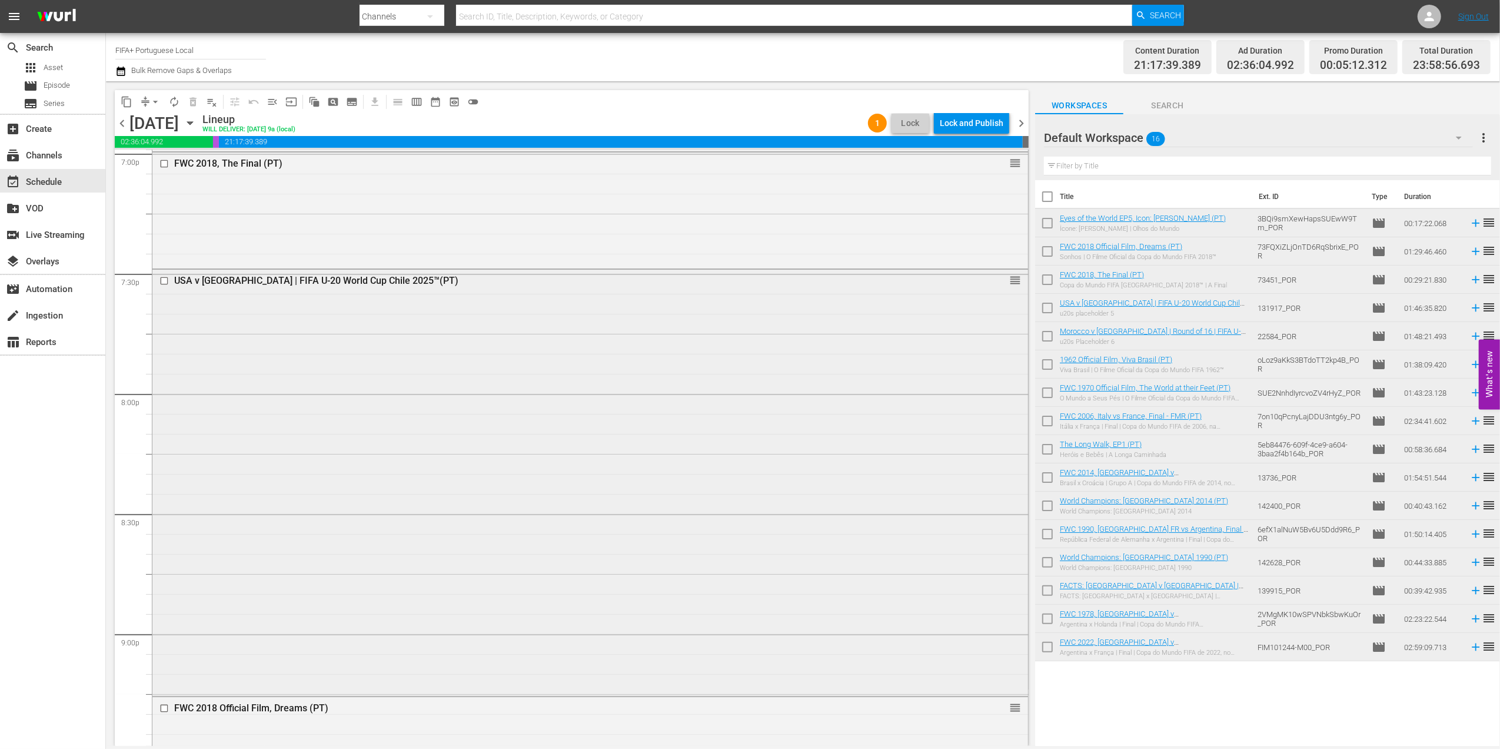
scroll to position [4541, 0]
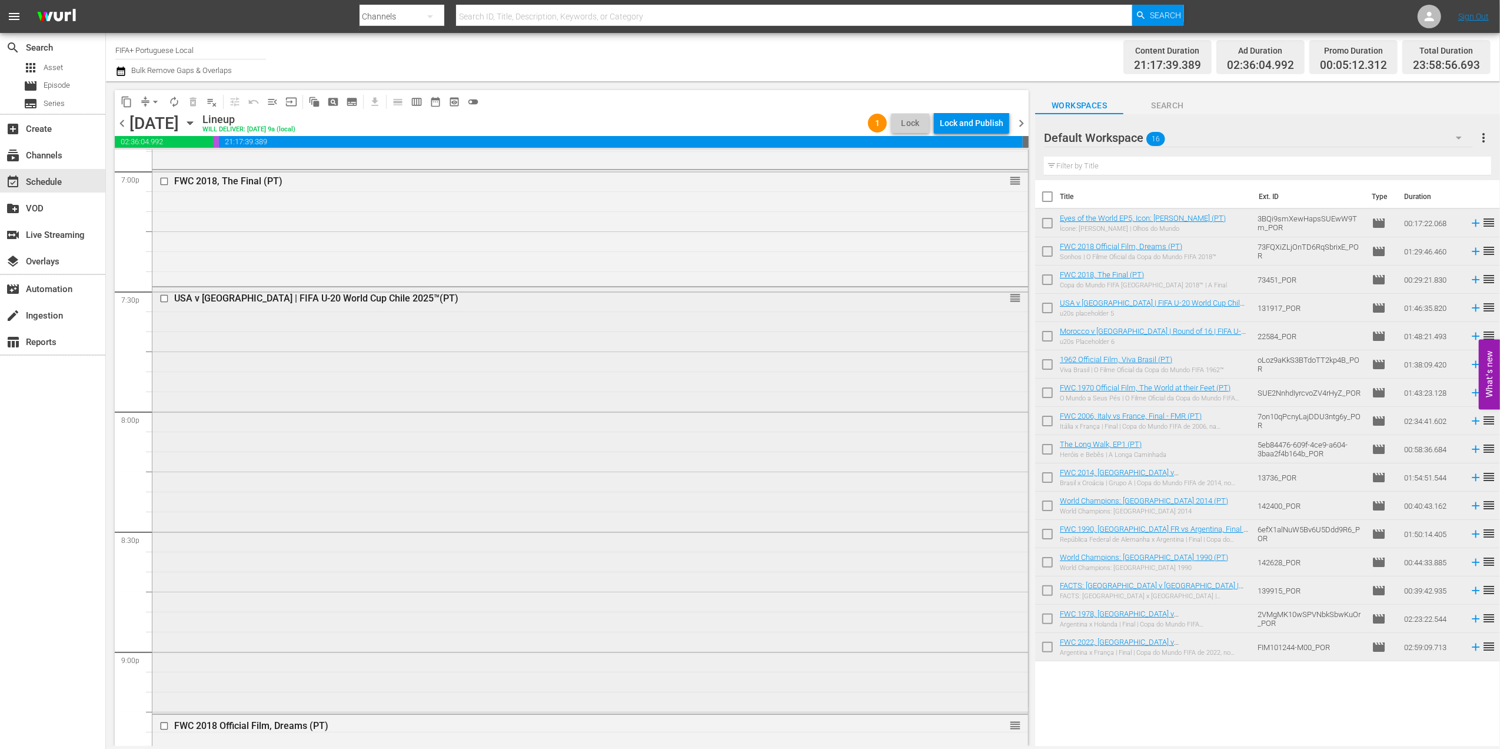
click at [325, 299] on div "USA v [GEOGRAPHIC_DATA] | FIFA U-20 World Cup Chile 2025™(PT)" at bounding box center [567, 297] width 787 height 11
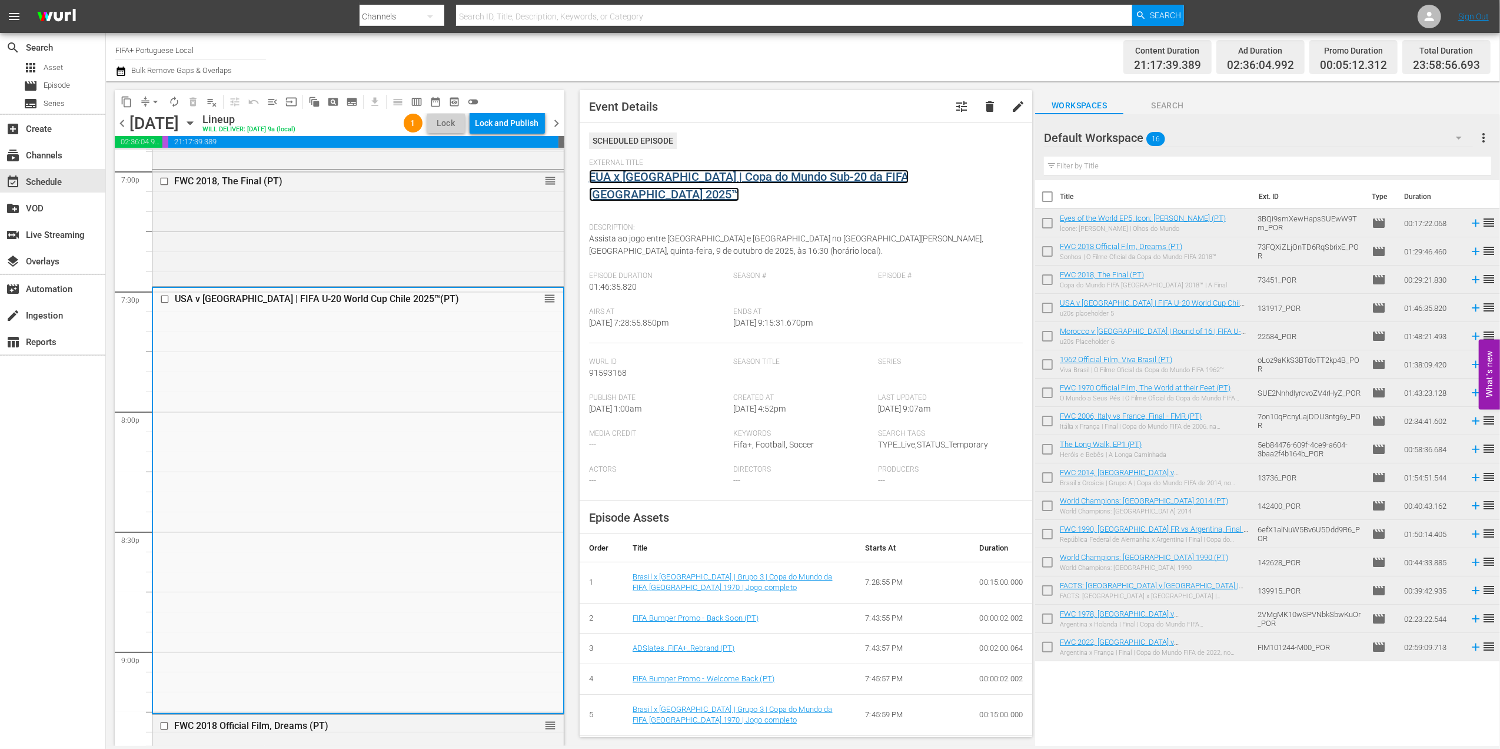
click at [693, 177] on link "EUA x [GEOGRAPHIC_DATA] | Copa do Mundo Sub-20 da FIFA [GEOGRAPHIC_DATA] 2025™" at bounding box center [749, 185] width 320 height 32
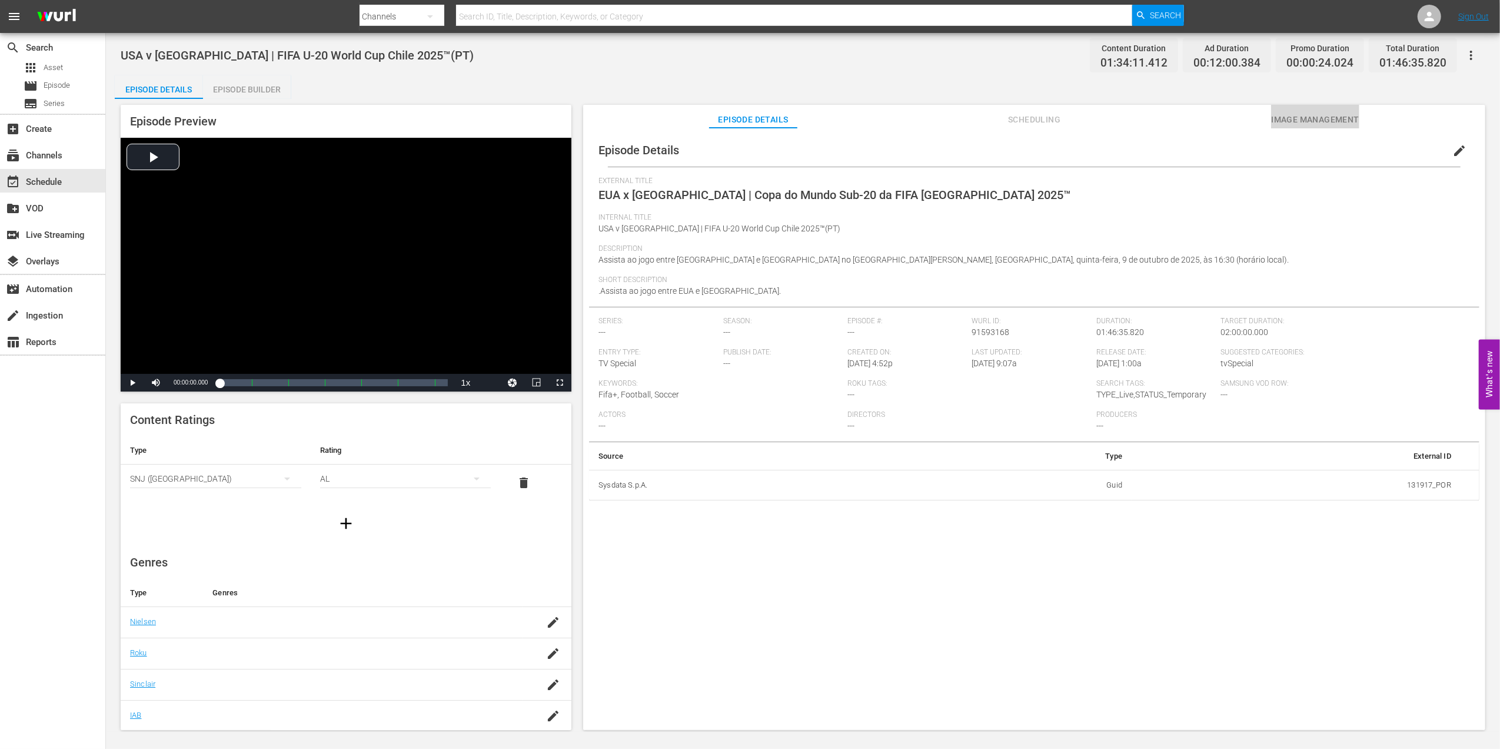
click at [1324, 117] on span "Image Management" at bounding box center [1315, 119] width 88 height 15
